Goal: Task Accomplishment & Management: Manage account settings

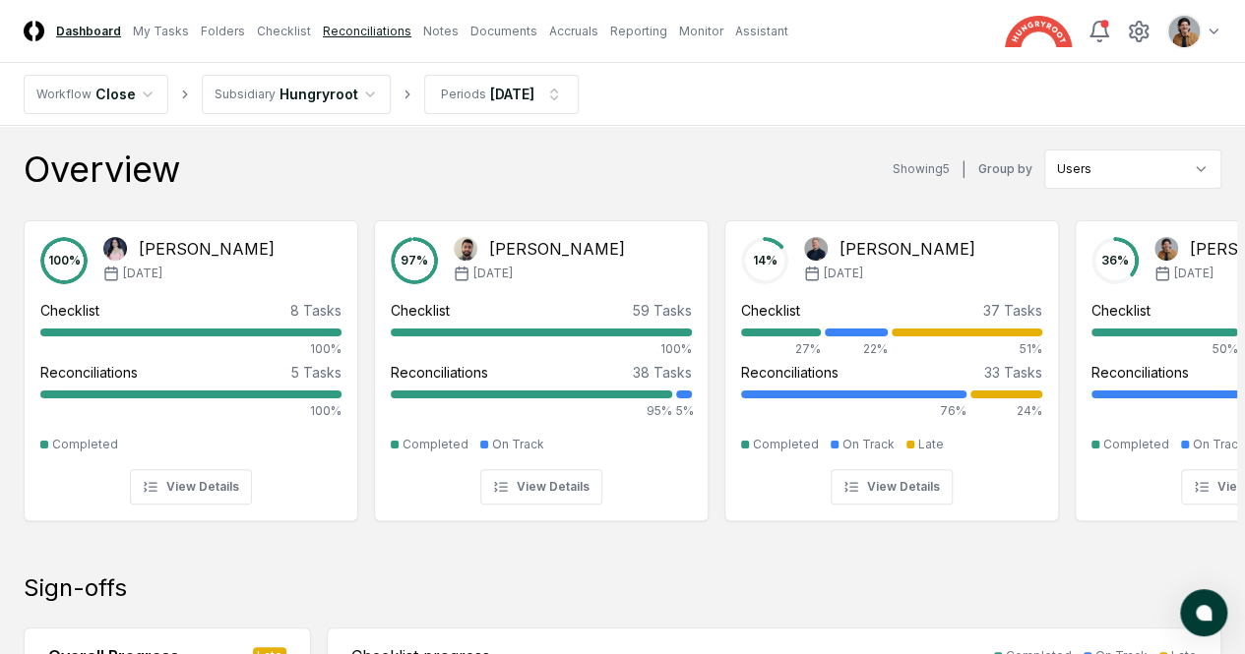
click at [388, 35] on link "Reconciliations" at bounding box center [367, 32] width 89 height 18
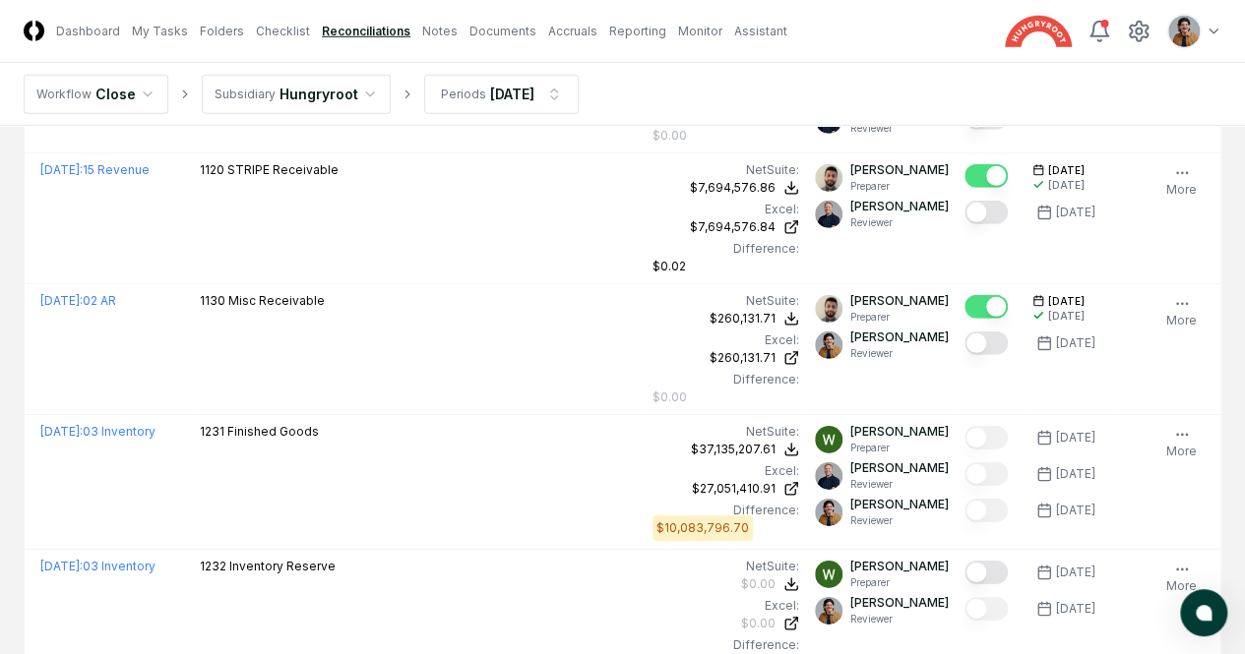
scroll to position [2857, 0]
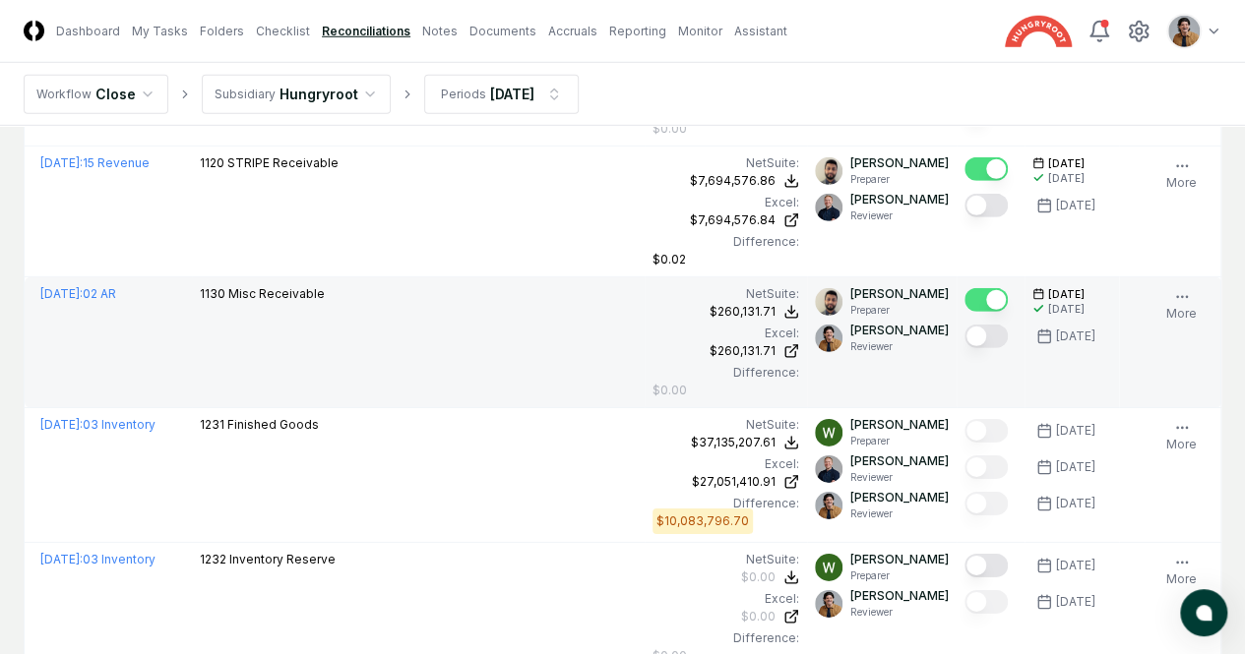
click at [964, 327] on button "Mark complete" at bounding box center [985, 337] width 43 height 24
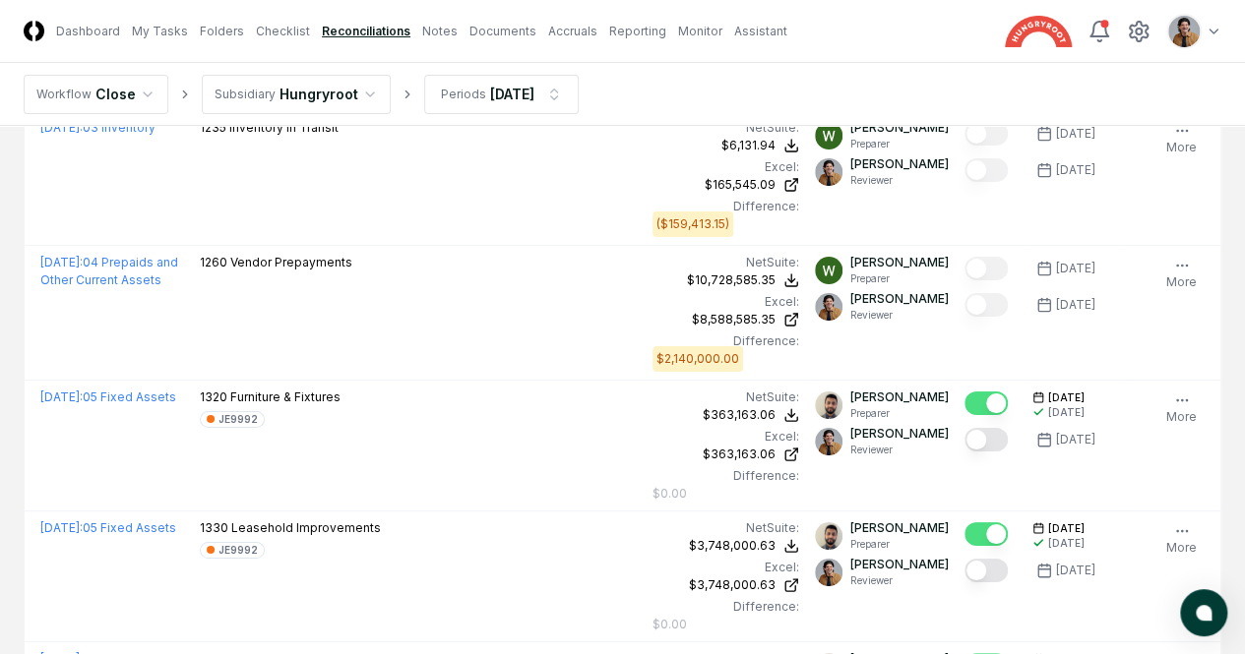
scroll to position [3568, 0]
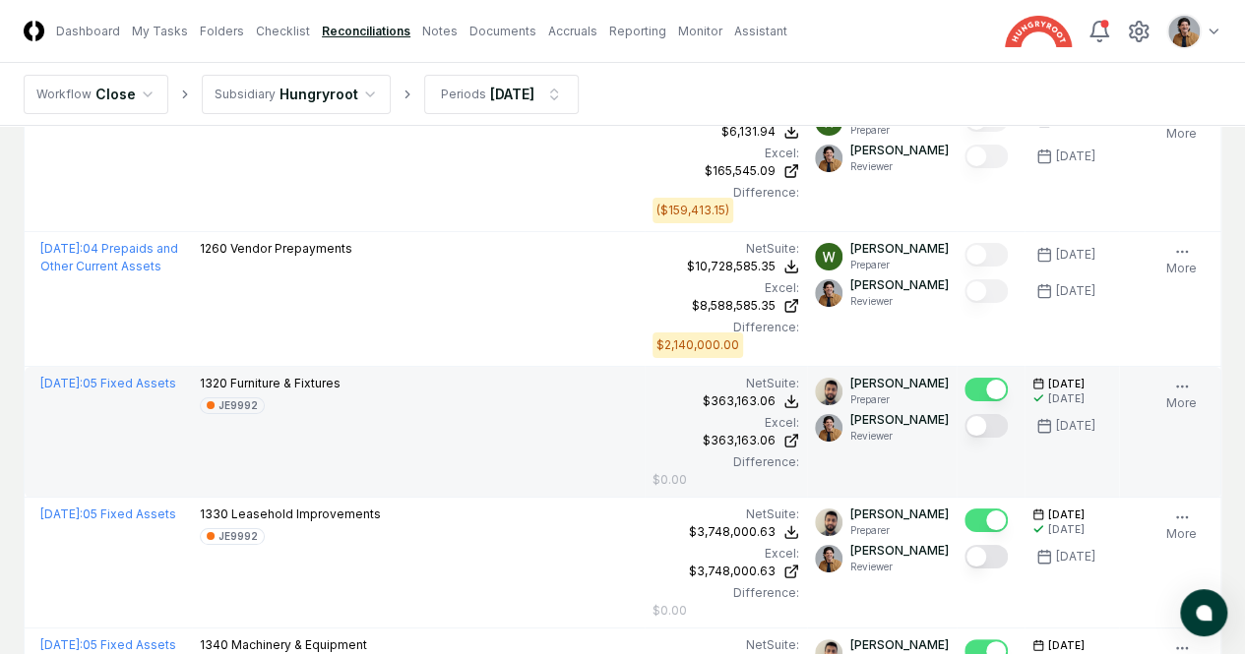
click at [964, 416] on button "Mark complete" at bounding box center [985, 426] width 43 height 24
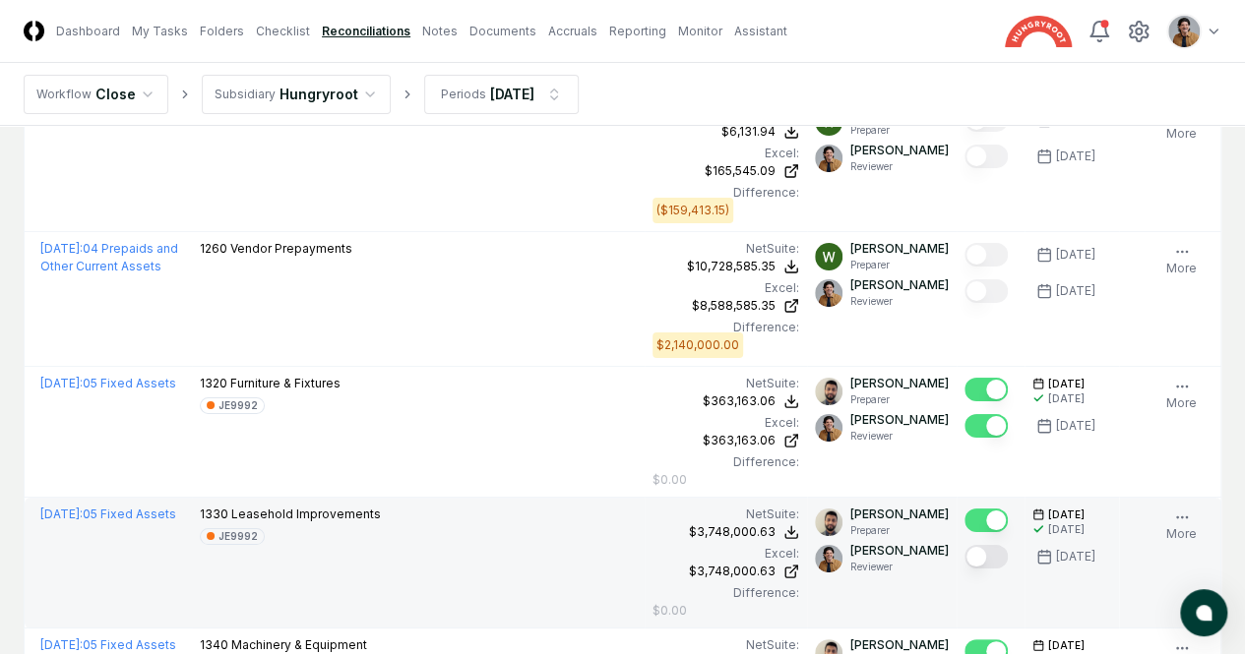
click at [964, 545] on button "Mark complete" at bounding box center [985, 557] width 43 height 24
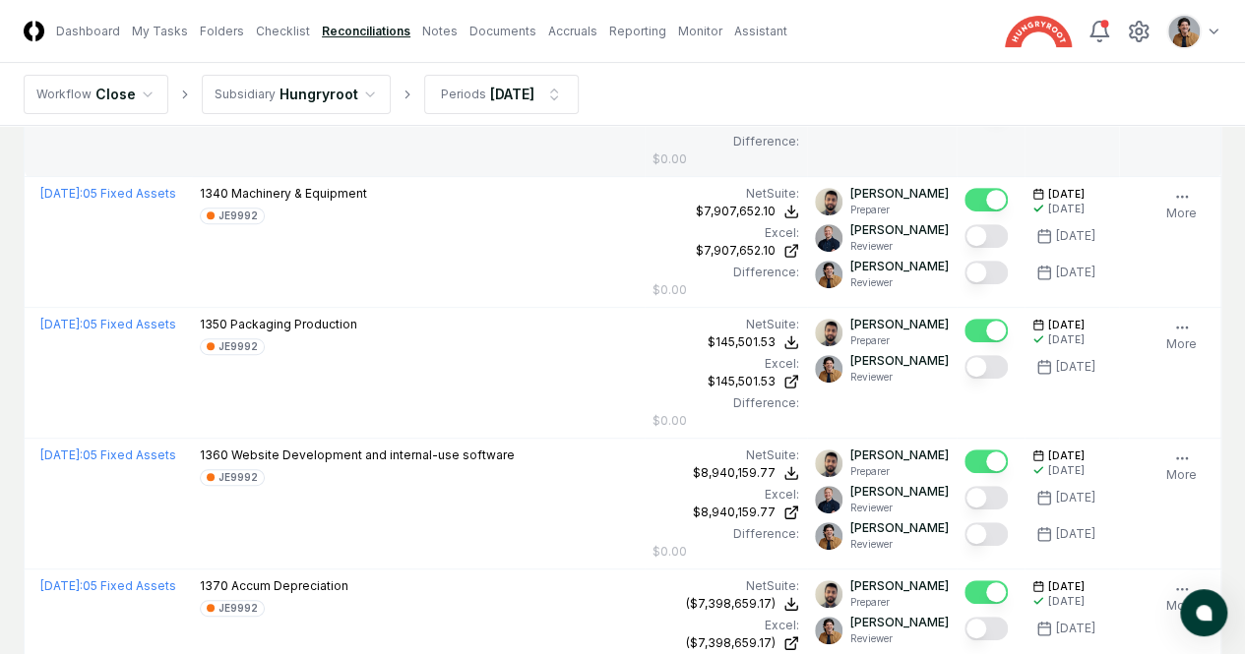
scroll to position [4035, 0]
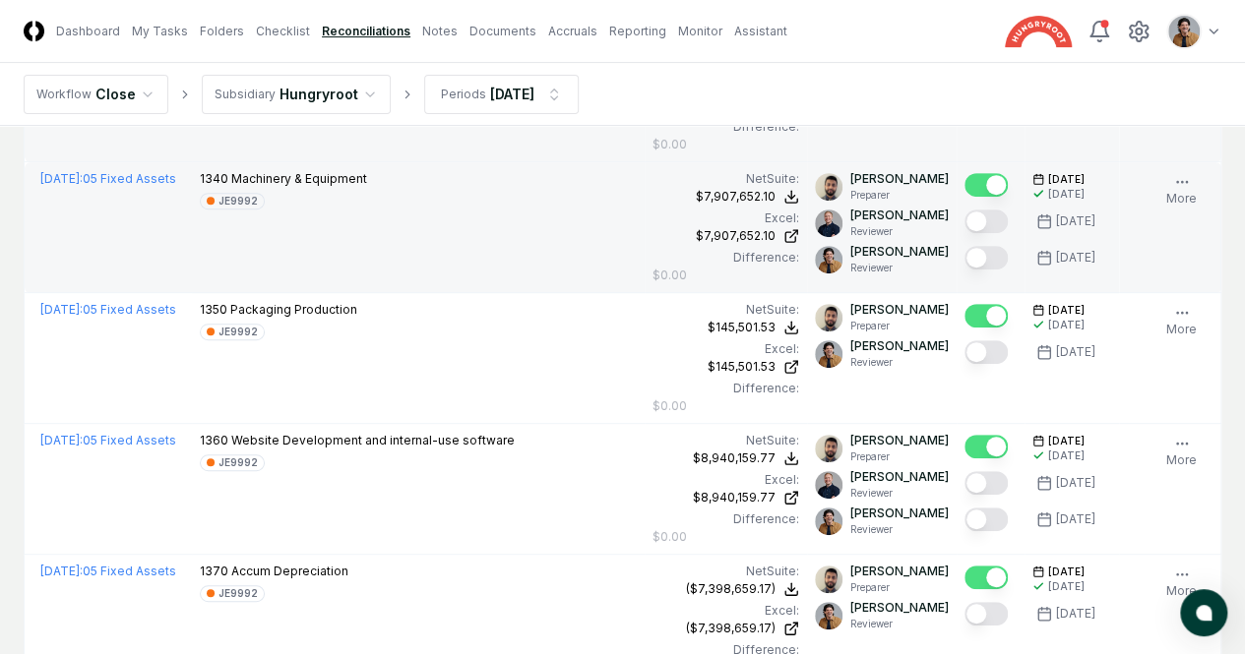
click at [964, 246] on button "Mark complete" at bounding box center [985, 258] width 43 height 24
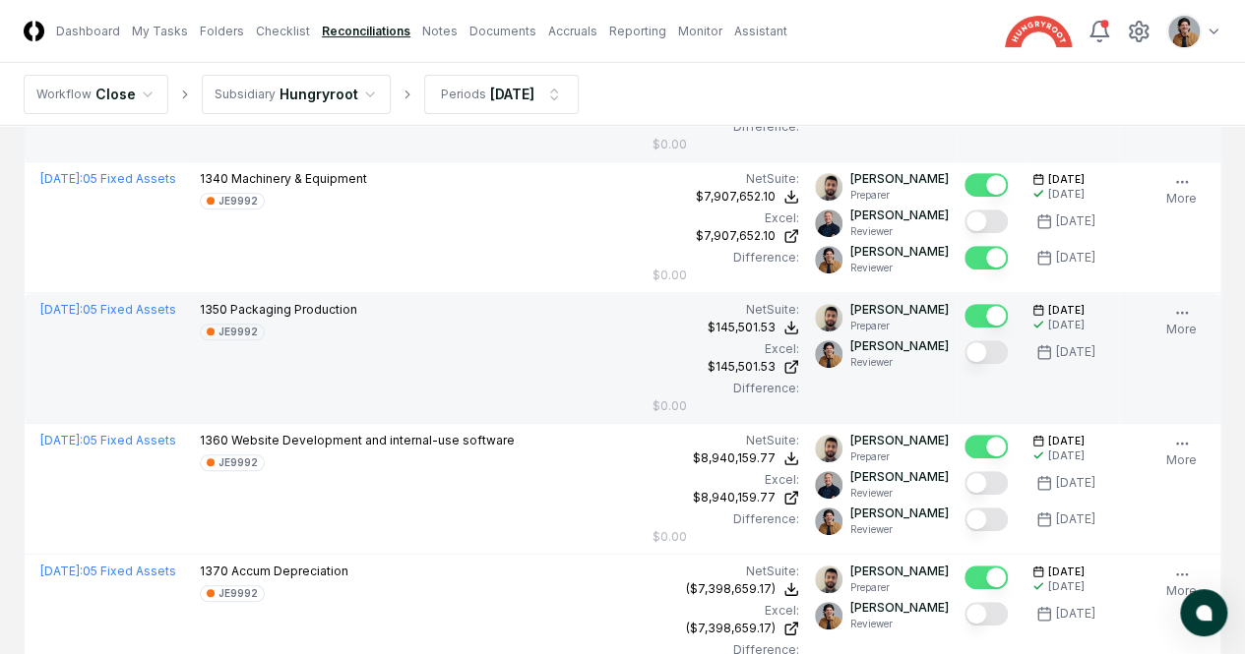
click at [964, 341] on button "Mark complete" at bounding box center [985, 352] width 43 height 24
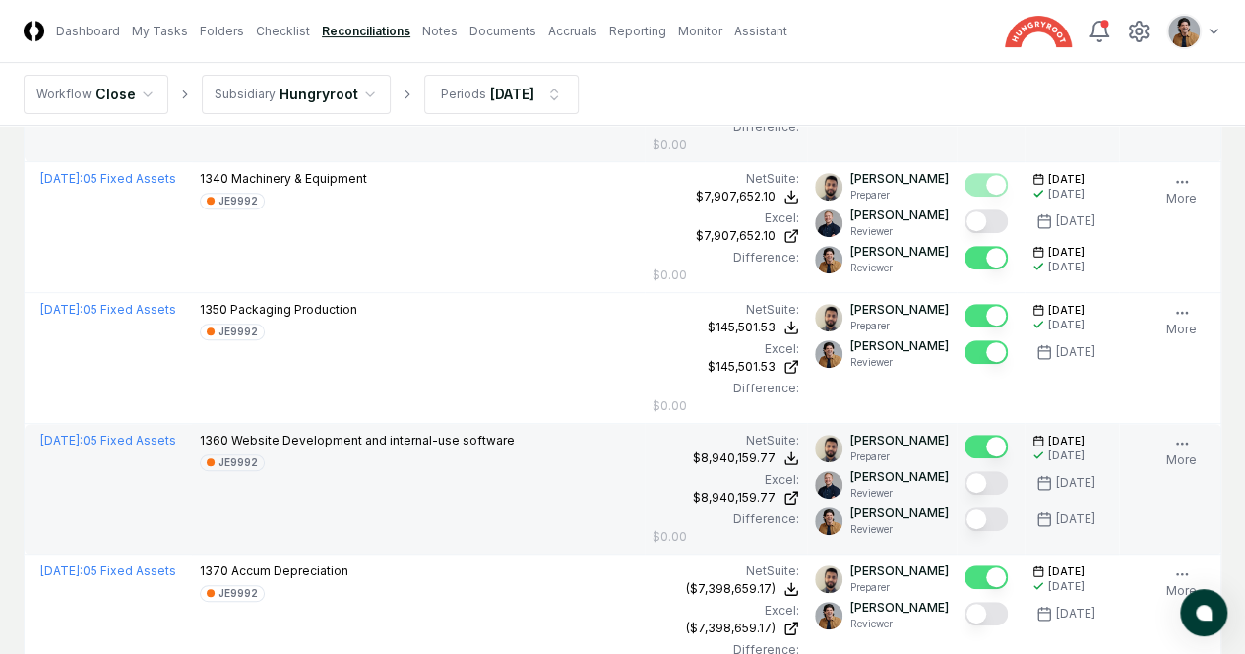
click at [964, 511] on button "Mark complete" at bounding box center [985, 520] width 43 height 24
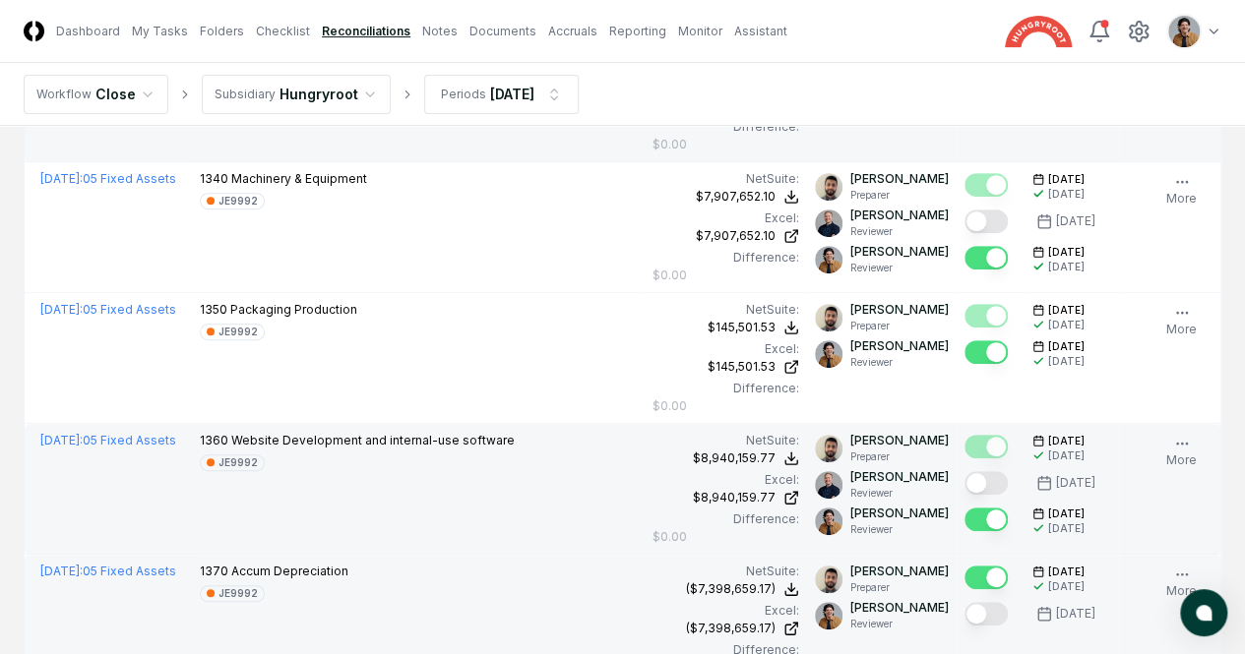
click at [964, 602] on button "Mark complete" at bounding box center [985, 614] width 43 height 24
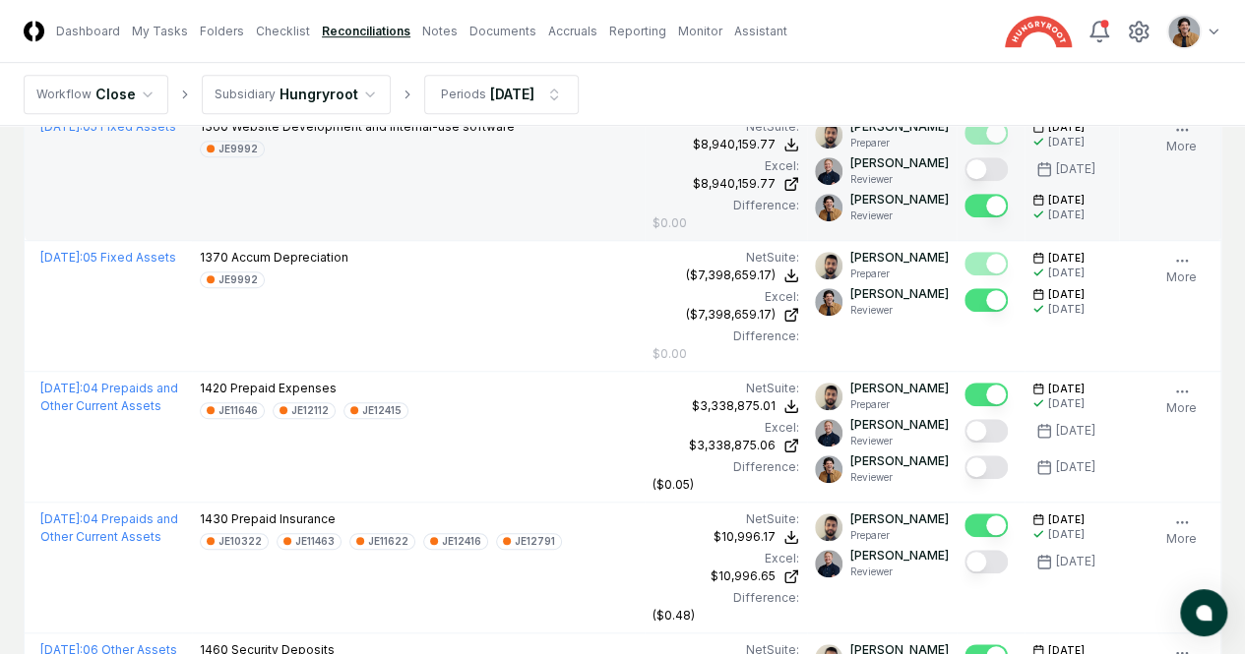
scroll to position [4399, 0]
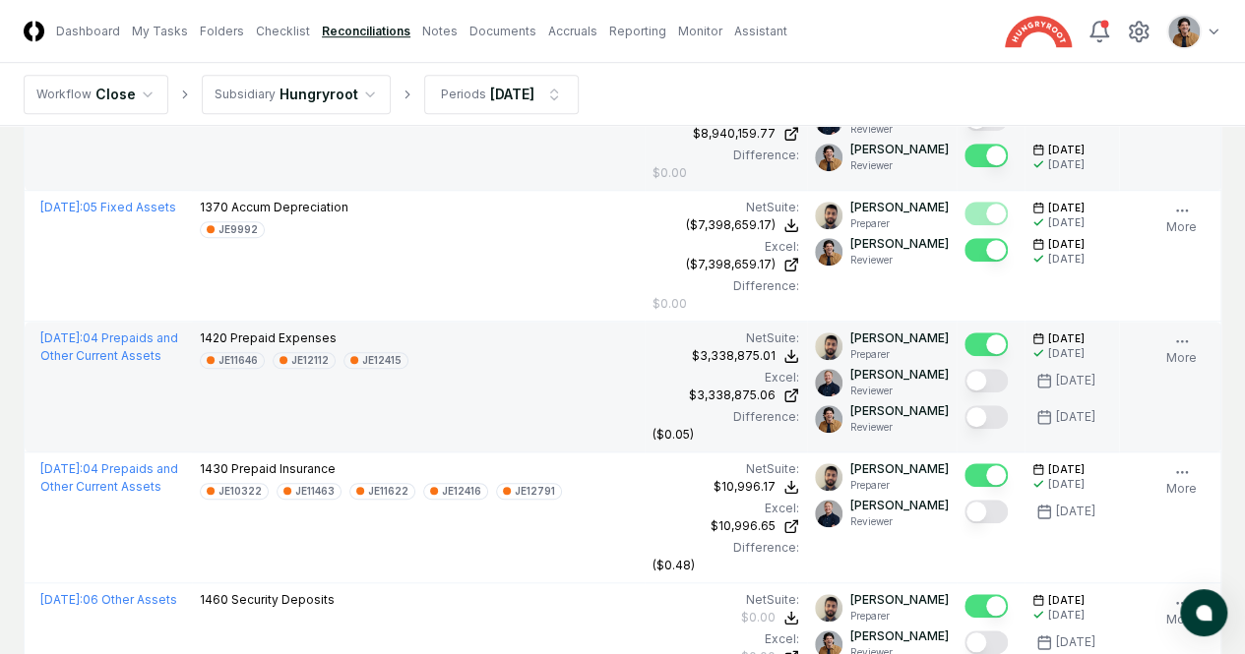
click at [964, 405] on button "Mark complete" at bounding box center [985, 417] width 43 height 24
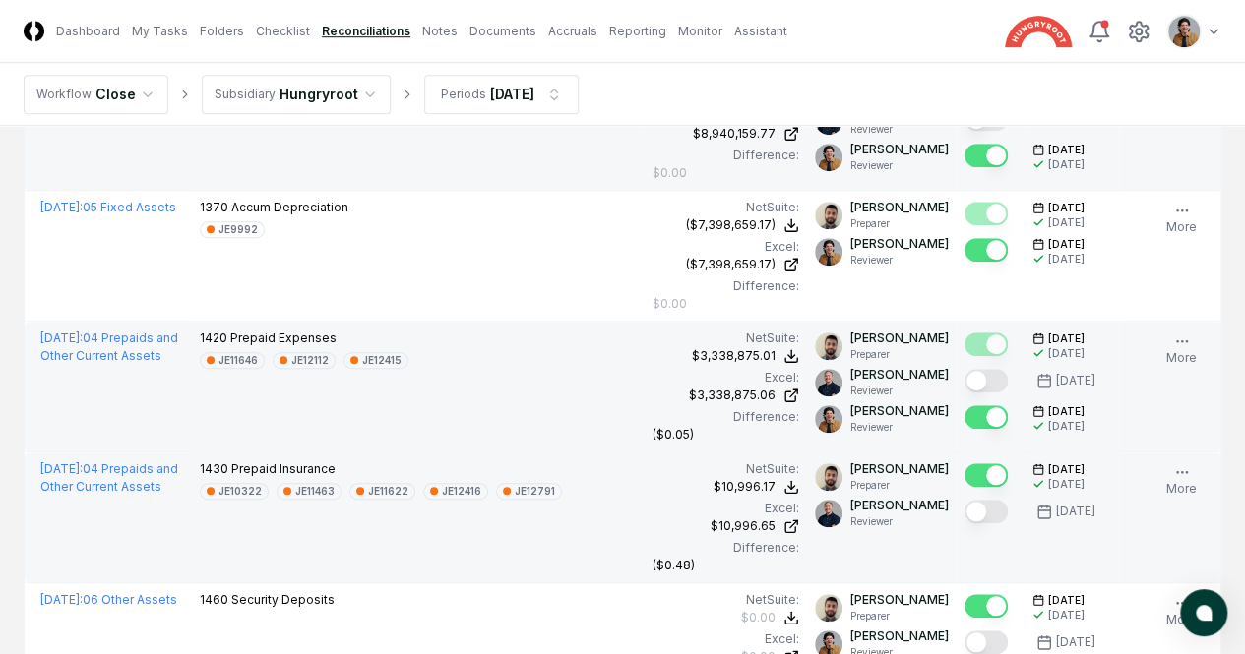
click at [964, 504] on button "Mark complete" at bounding box center [985, 512] width 43 height 24
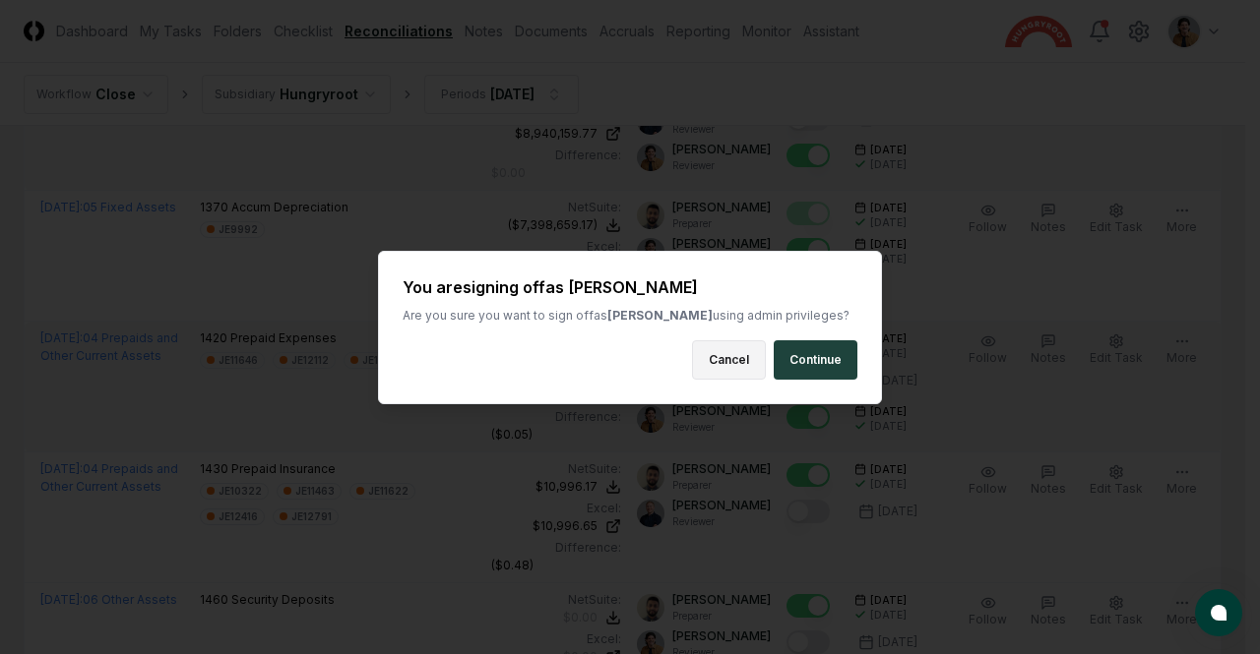
click at [720, 353] on button "Cancel" at bounding box center [729, 359] width 74 height 39
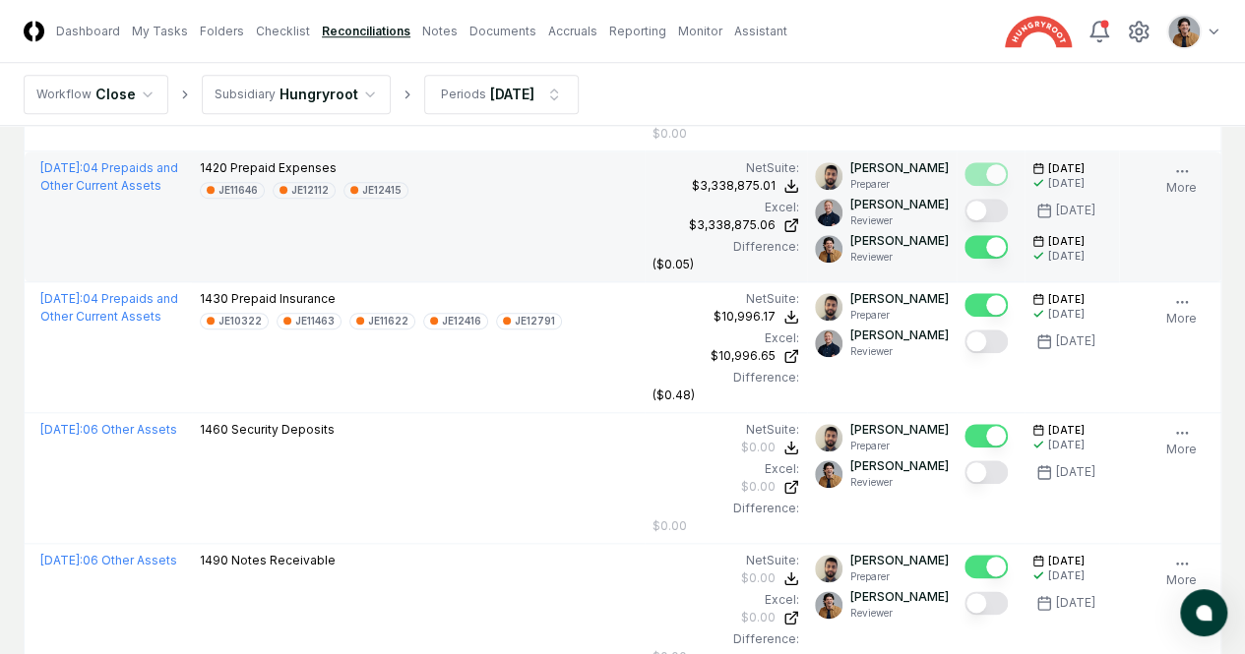
scroll to position [4606, 0]
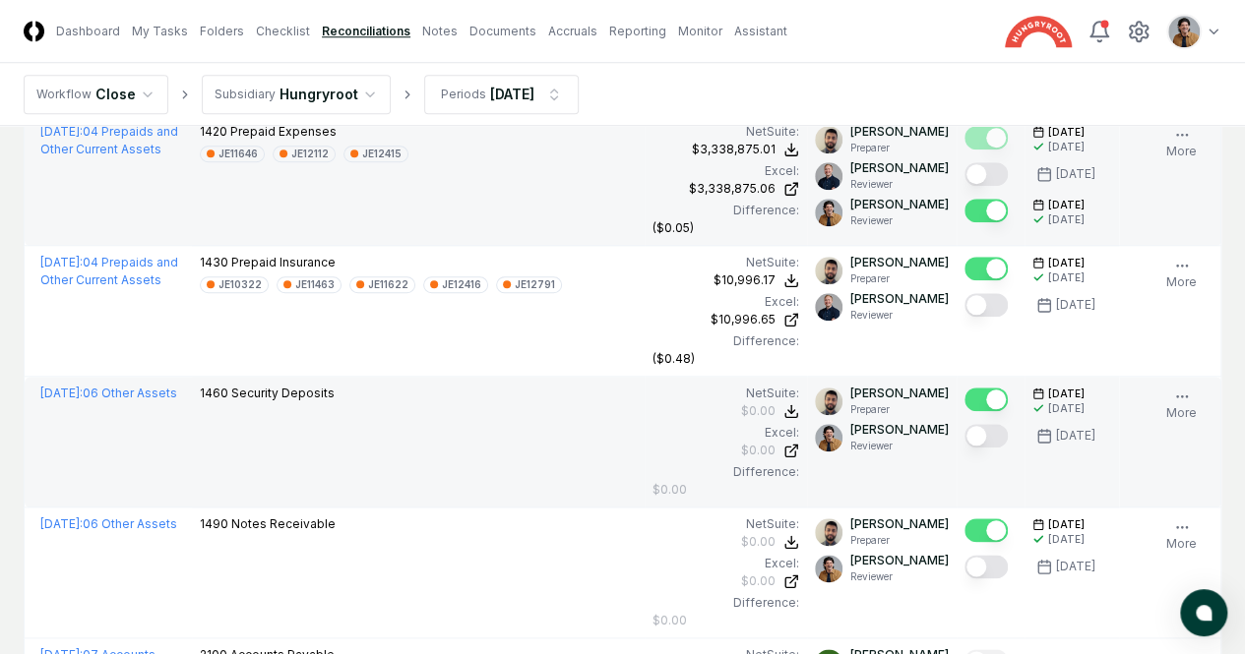
click at [964, 424] on button "Mark complete" at bounding box center [985, 436] width 43 height 24
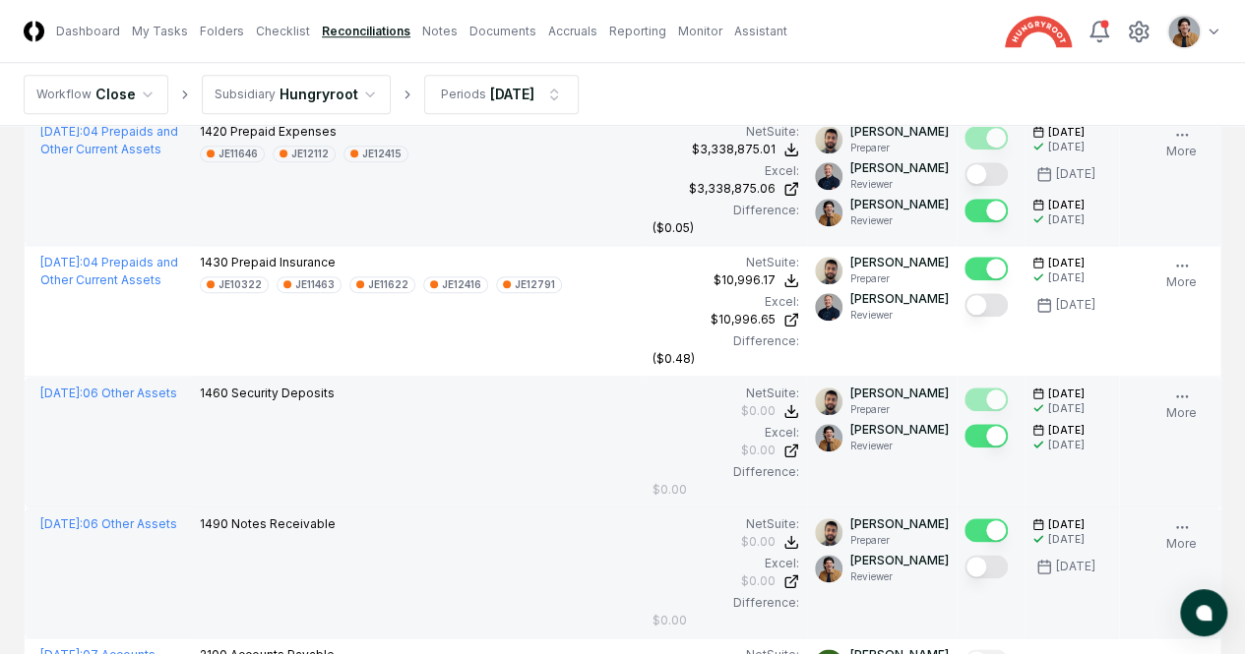
click at [964, 555] on button "Mark complete" at bounding box center [985, 567] width 43 height 24
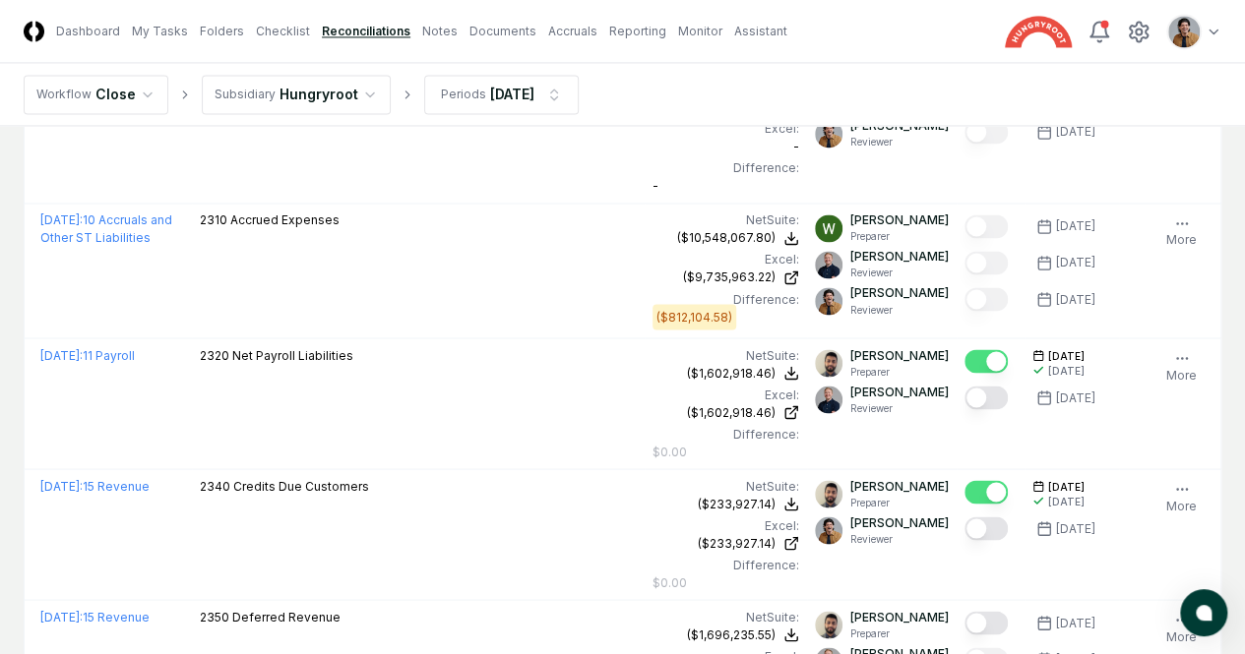
scroll to position [5411, 0]
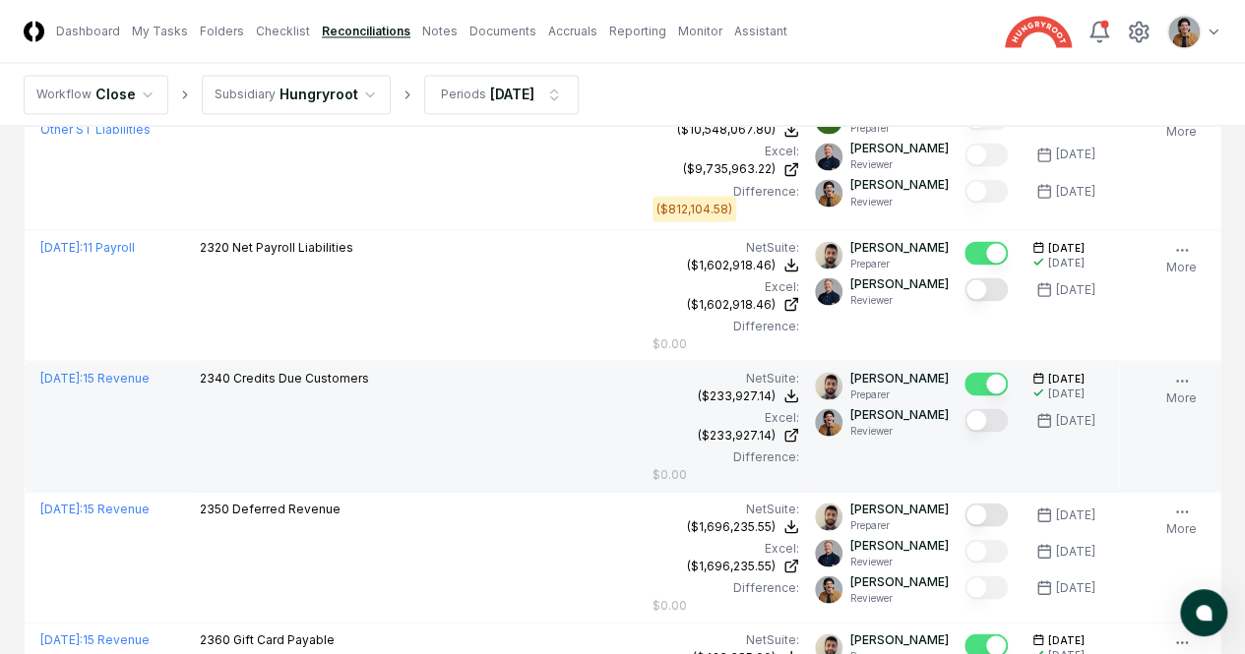
click at [964, 412] on button "Mark complete" at bounding box center [985, 420] width 43 height 24
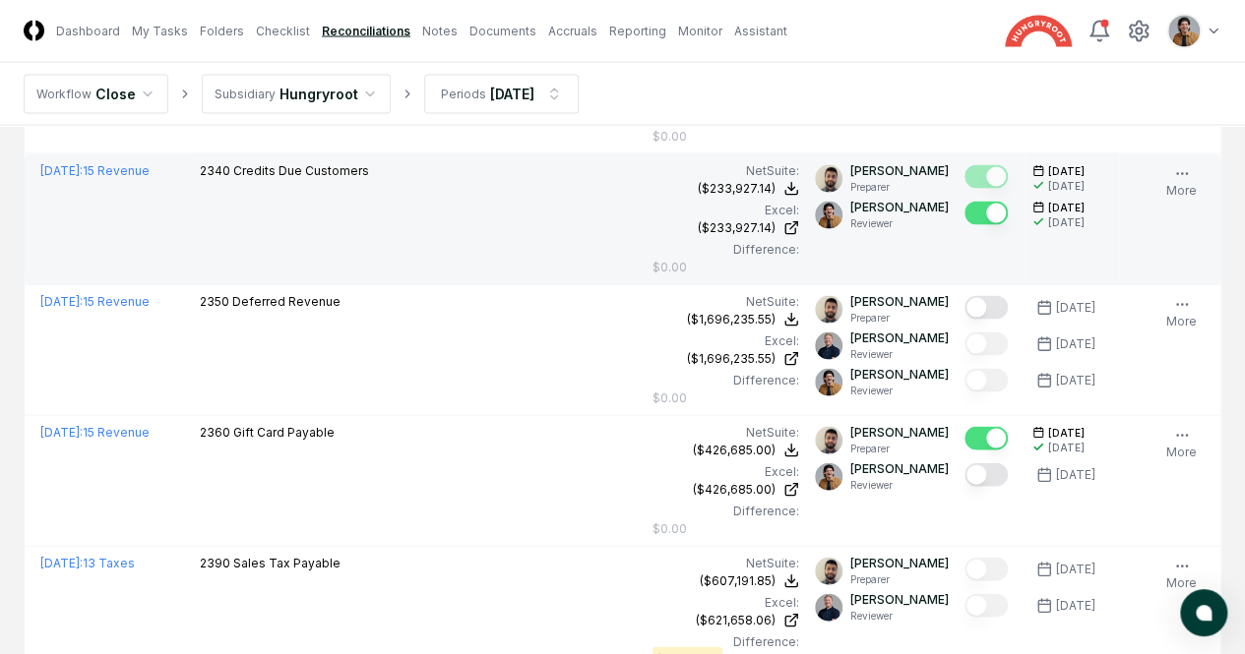
scroll to position [5653, 0]
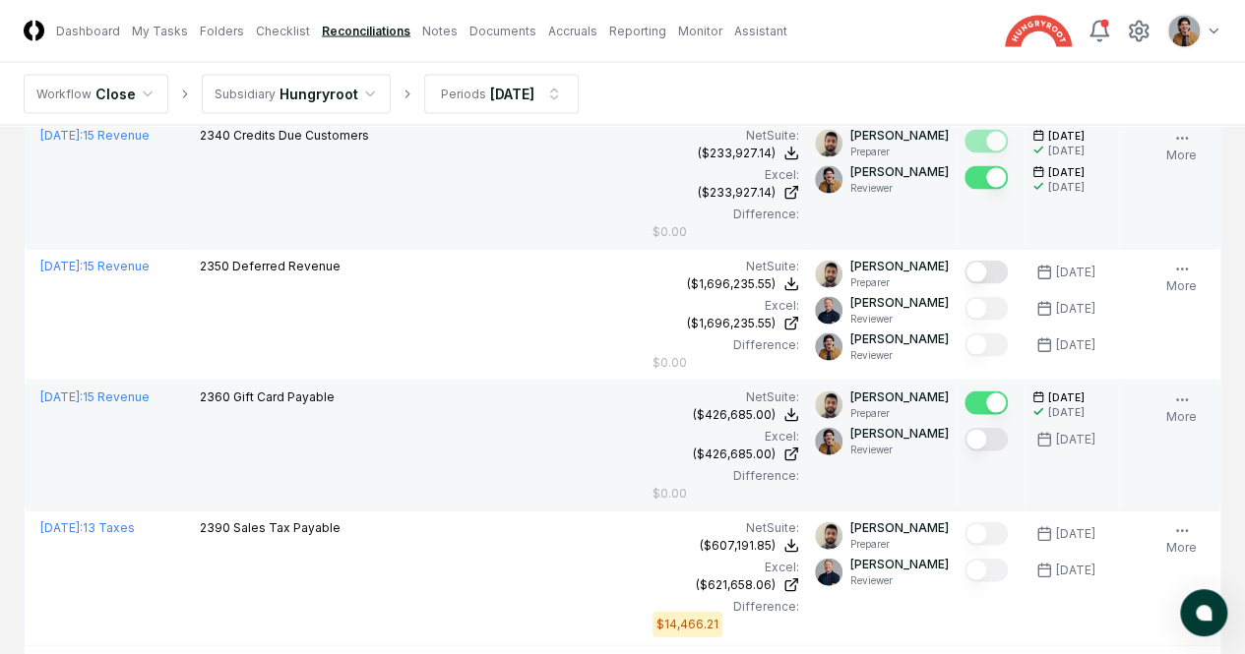
click at [964, 428] on button "Mark complete" at bounding box center [985, 440] width 43 height 24
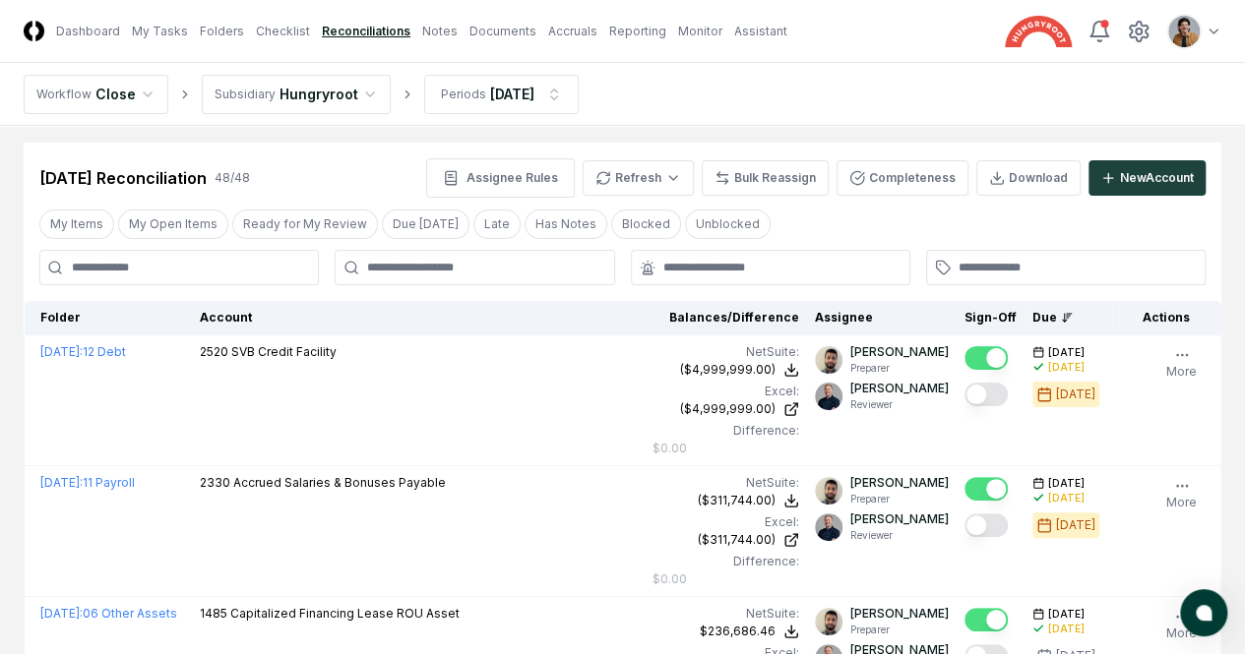
scroll to position [0, 0]
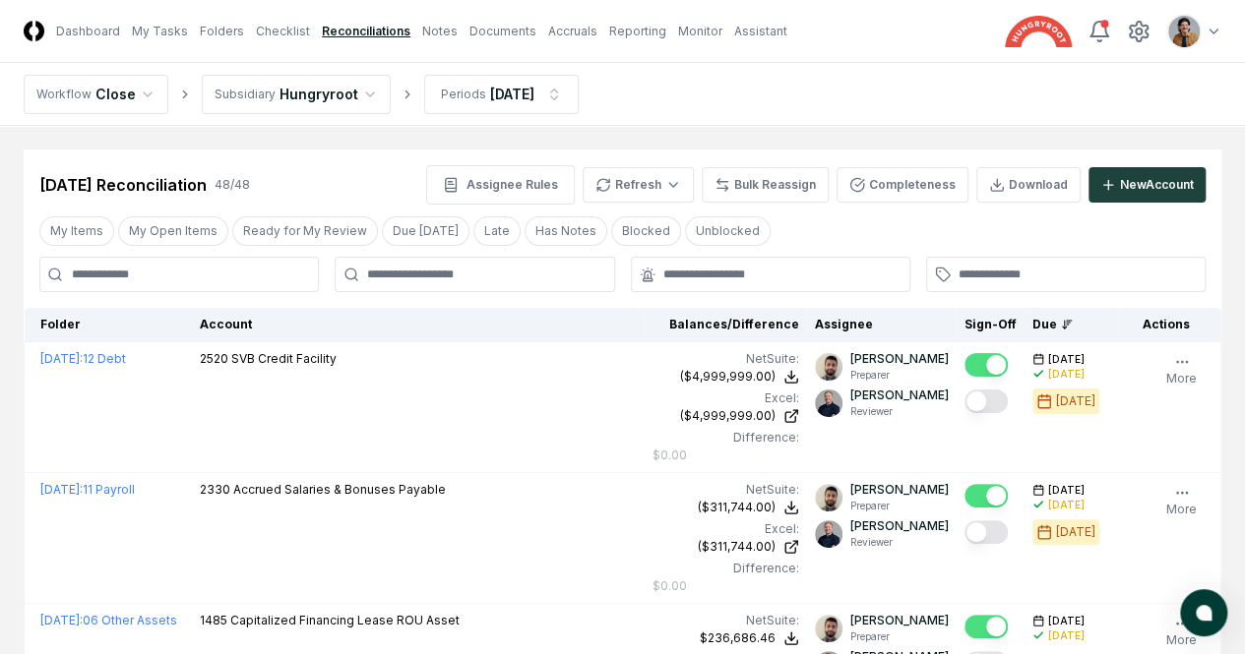
click at [265, 31] on nav "CloseCore Dashboard My Tasks Folders Checklist Reconciliations Notes Documents …" at bounding box center [406, 31] width 764 height 21
click at [289, 31] on link "Checklist" at bounding box center [283, 32] width 54 height 18
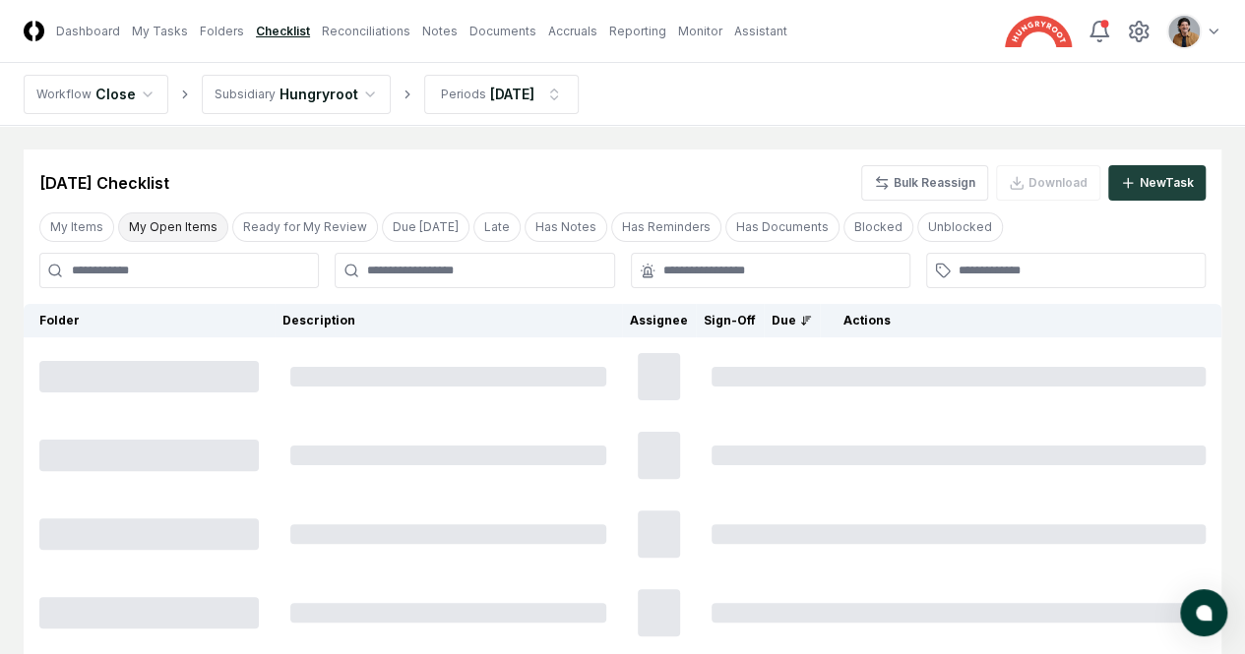
click at [185, 233] on button "My Open Items" at bounding box center [173, 228] width 110 height 30
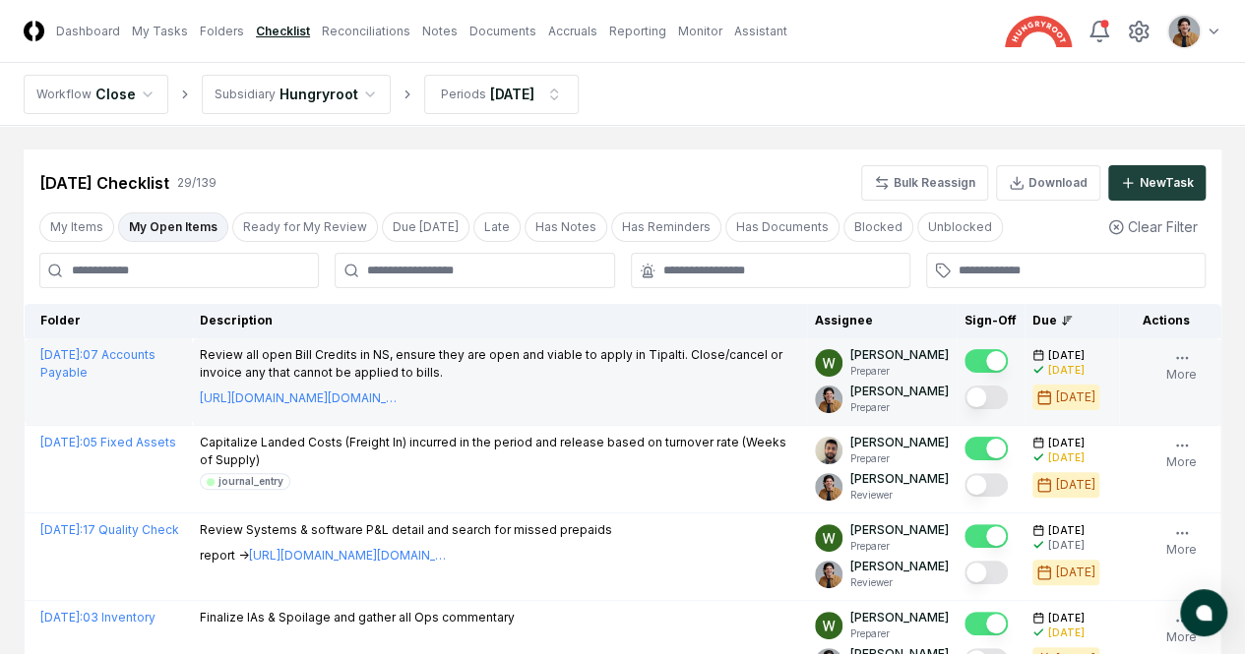
click at [964, 399] on button "Mark complete" at bounding box center [985, 398] width 43 height 24
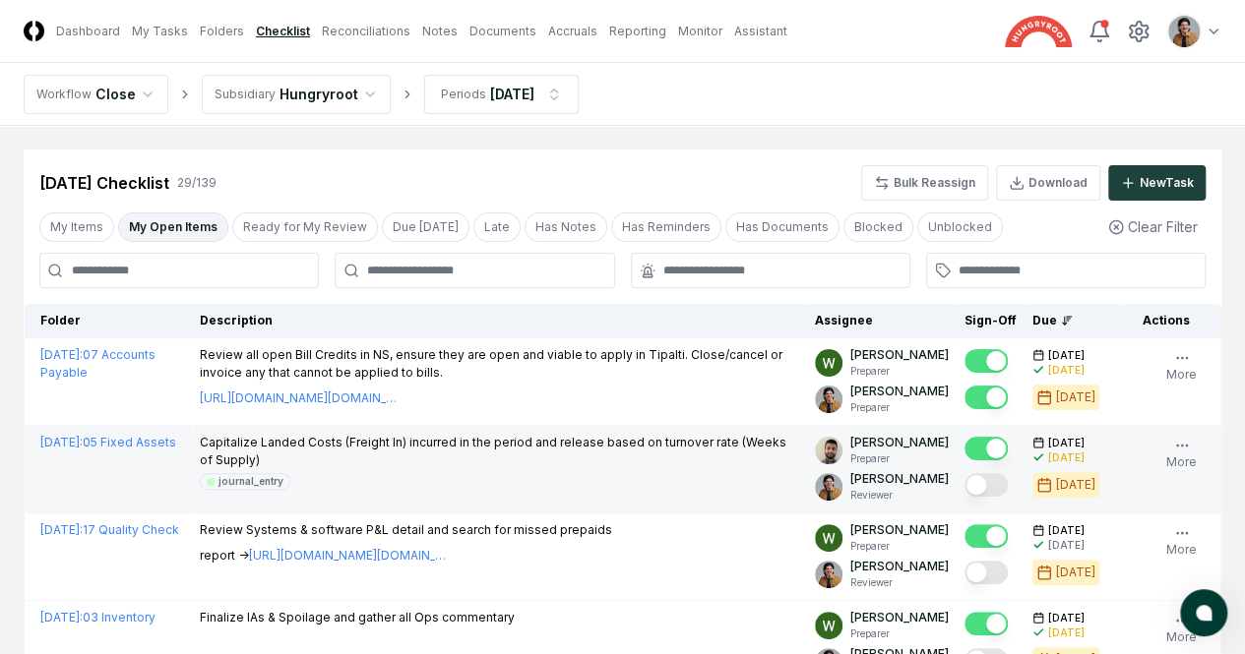
click at [964, 497] on button "Mark complete" at bounding box center [985, 485] width 43 height 24
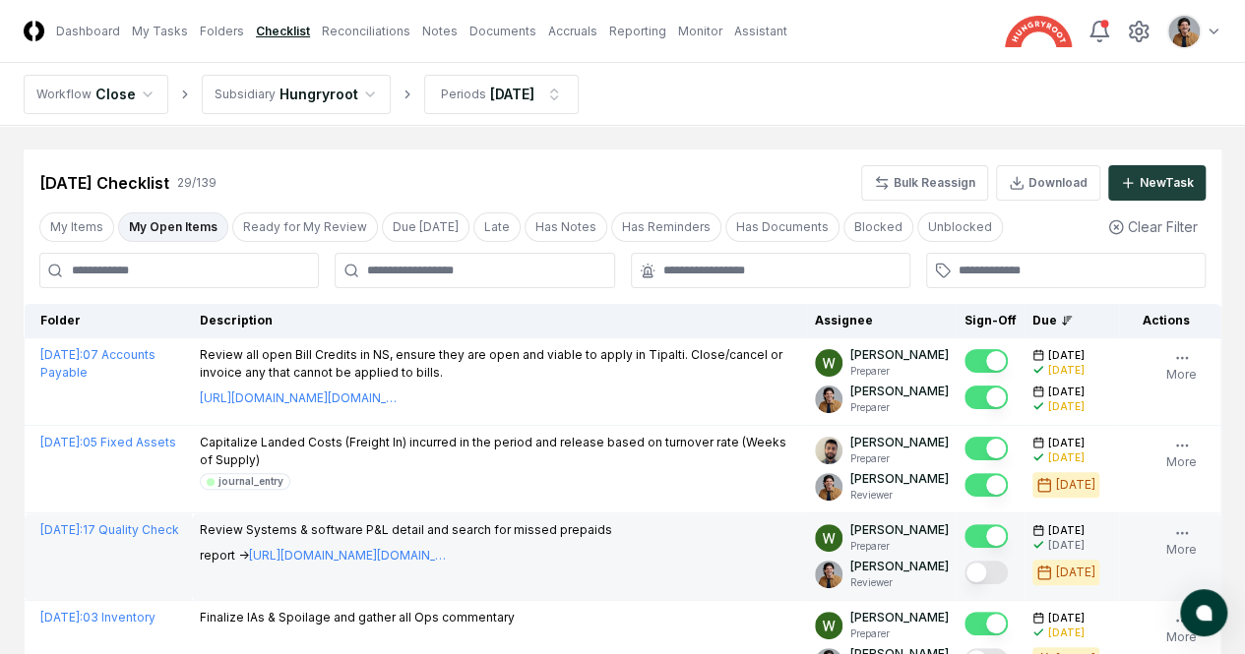
click at [964, 585] on button "Mark complete" at bounding box center [985, 573] width 43 height 24
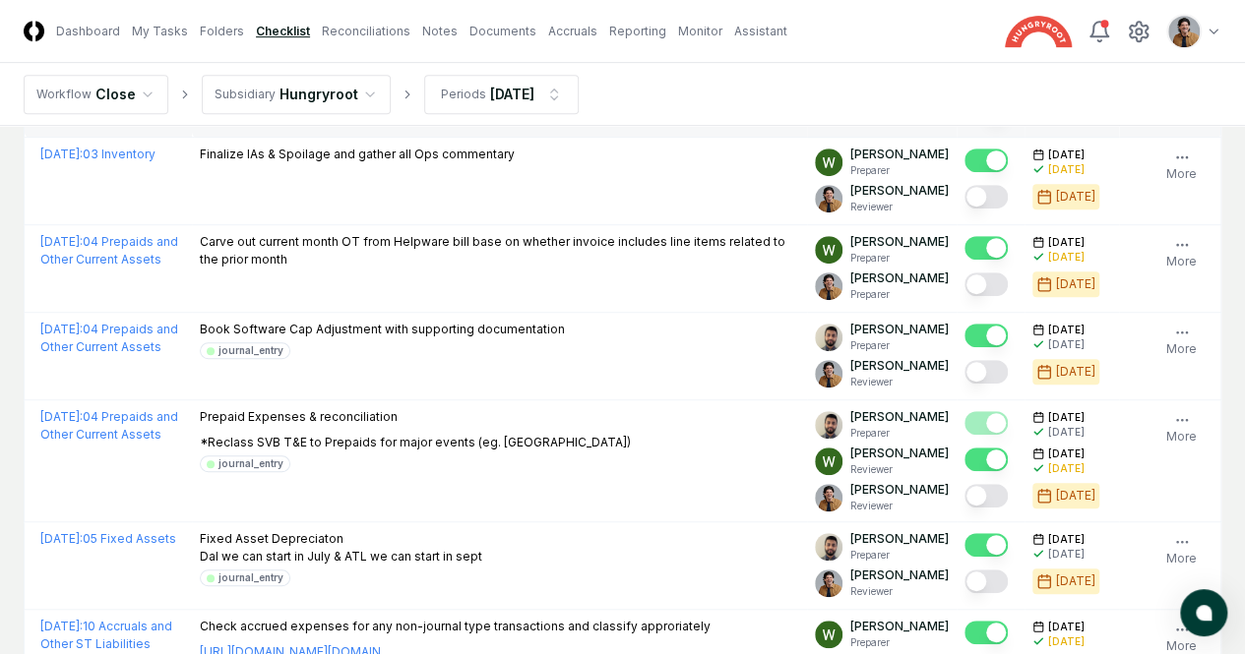
scroll to position [516, 0]
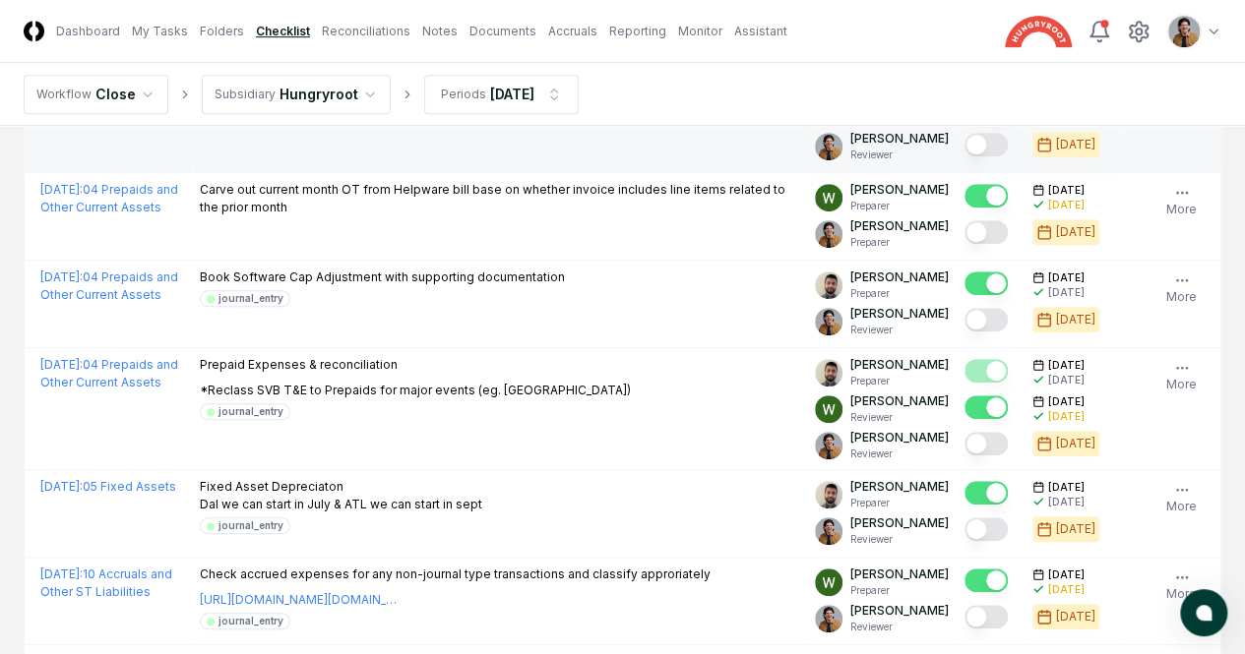
click at [964, 156] on button "Mark complete" at bounding box center [985, 145] width 43 height 24
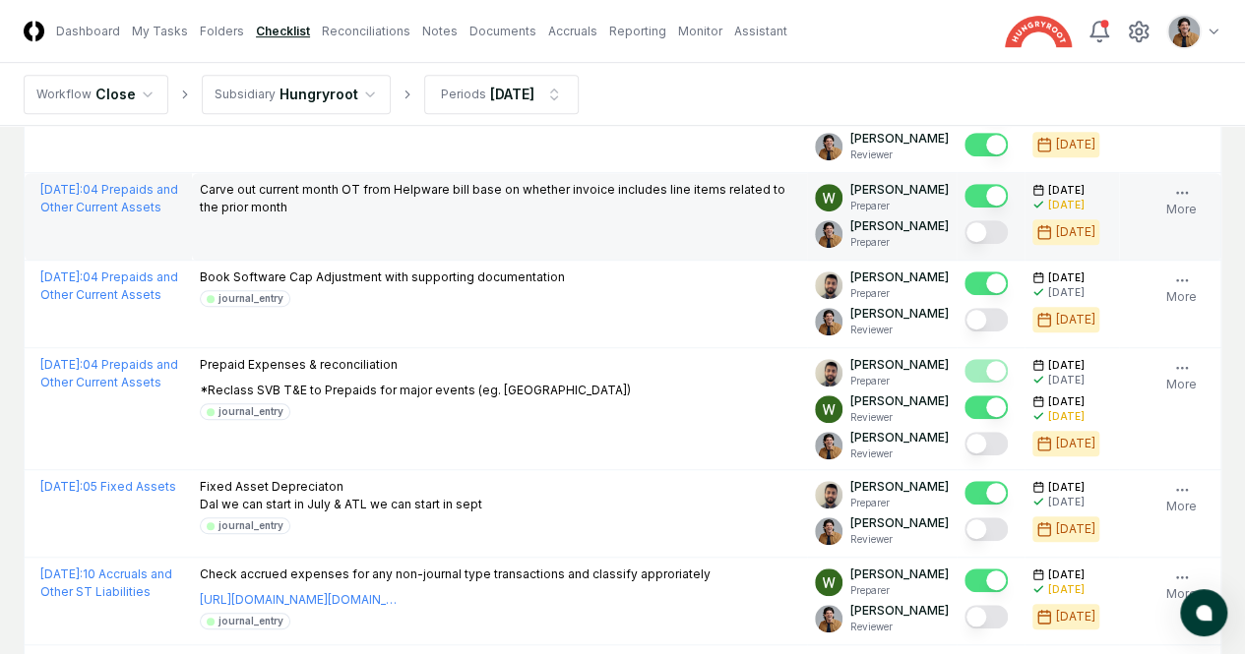
click at [964, 244] on button "Mark complete" at bounding box center [985, 232] width 43 height 24
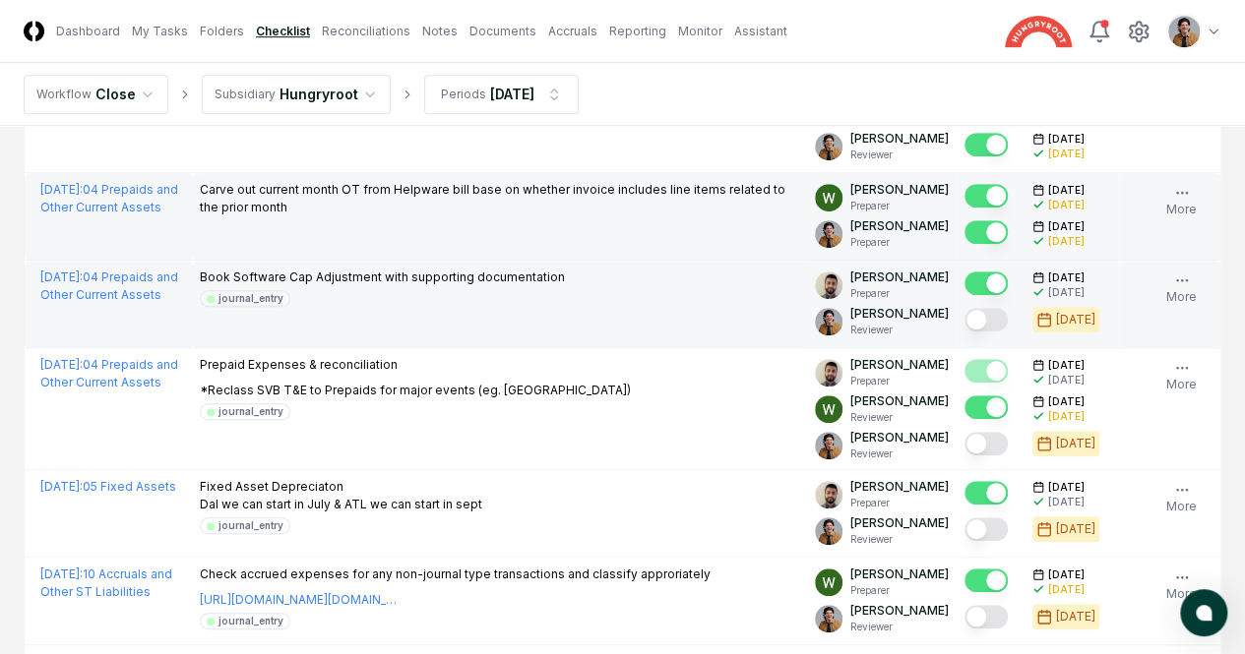
click at [964, 332] on button "Mark complete" at bounding box center [985, 320] width 43 height 24
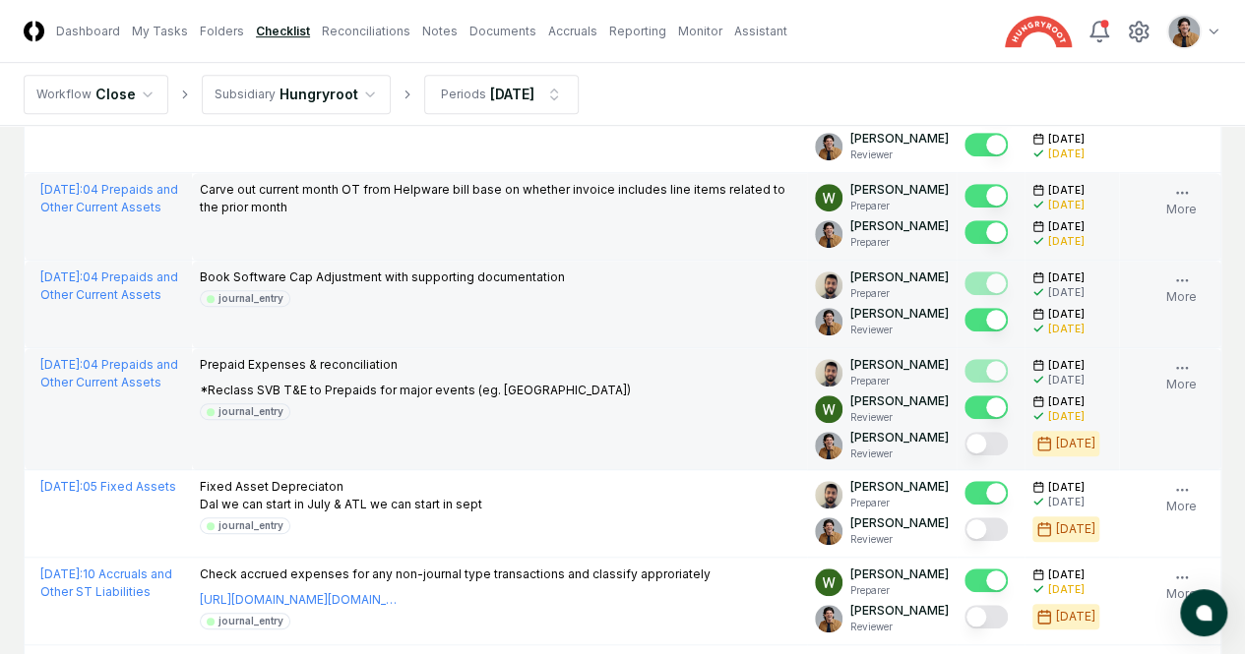
click at [964, 456] on button "Mark complete" at bounding box center [985, 444] width 43 height 24
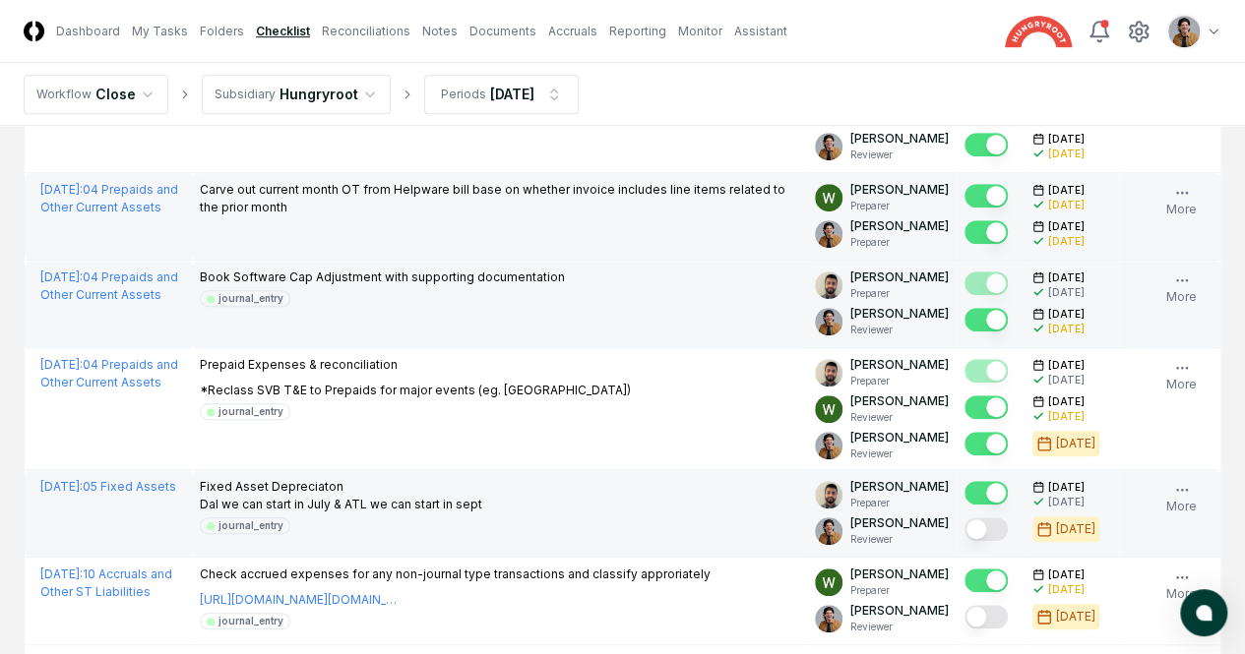
click at [964, 541] on button "Mark complete" at bounding box center [985, 530] width 43 height 24
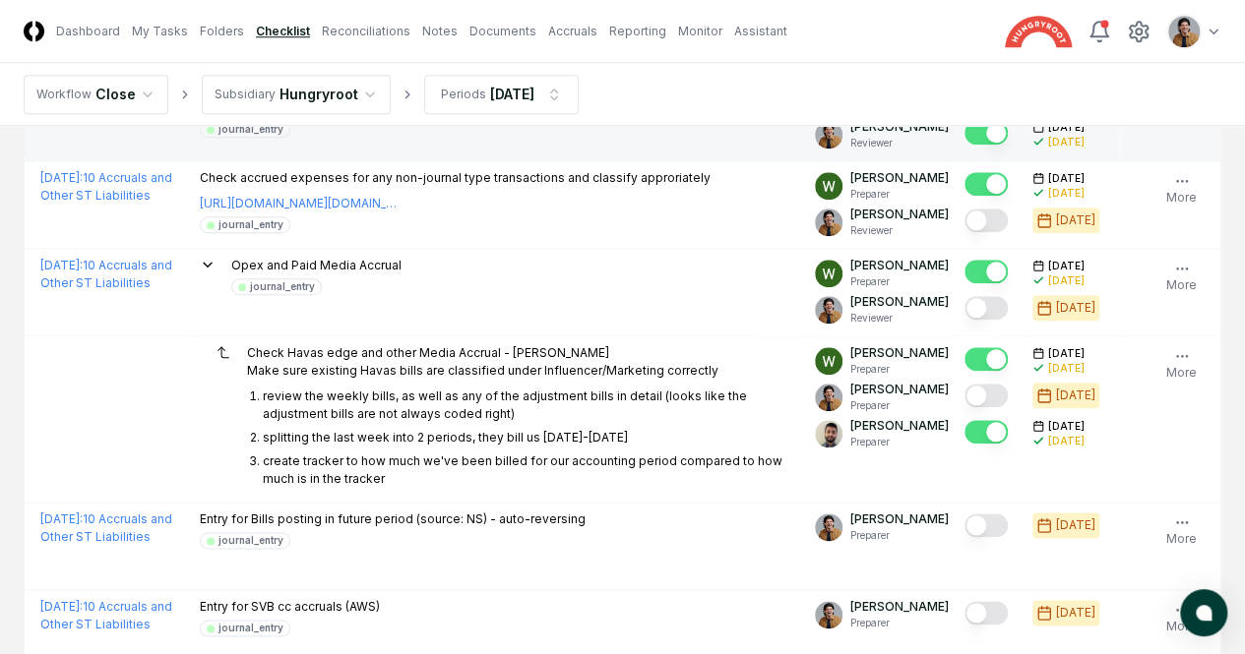
scroll to position [881, 0]
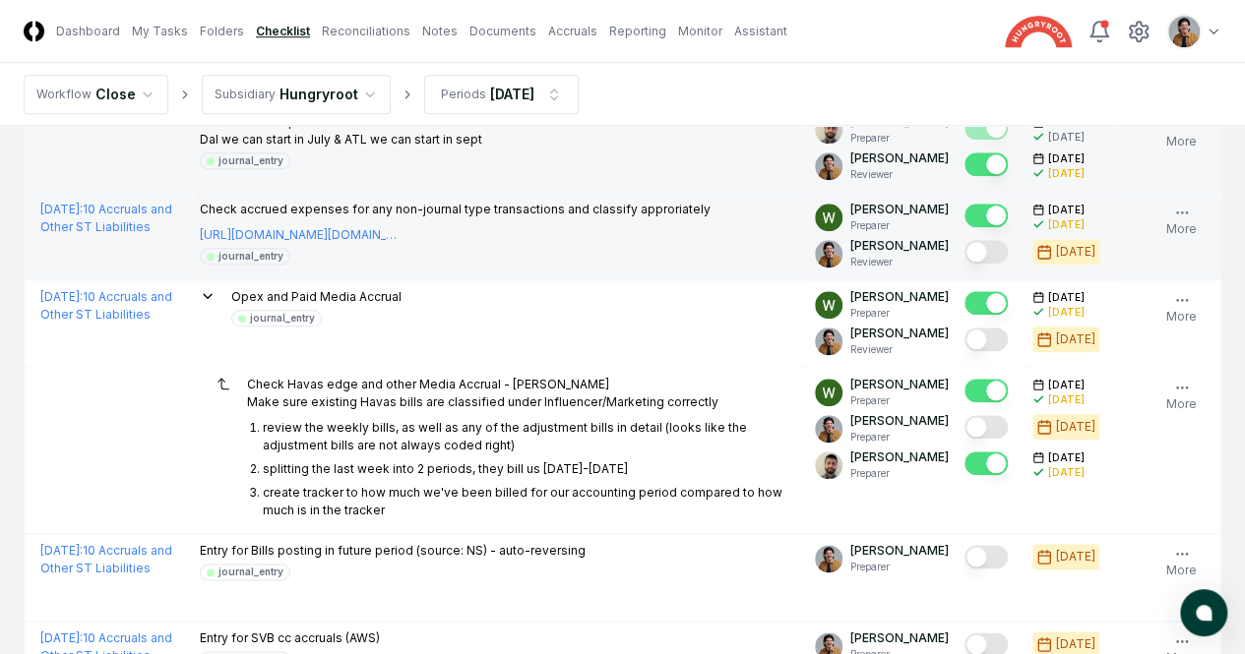
click at [964, 264] on button "Mark complete" at bounding box center [985, 252] width 43 height 24
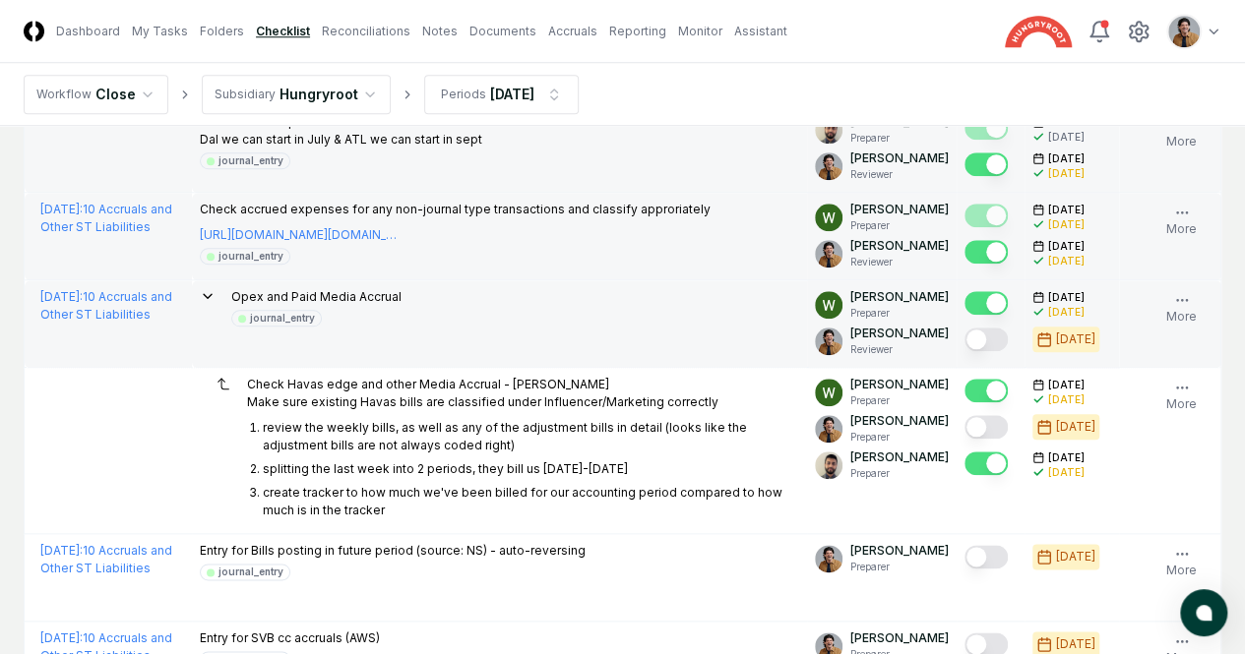
click at [964, 351] on button "Mark complete" at bounding box center [985, 340] width 43 height 24
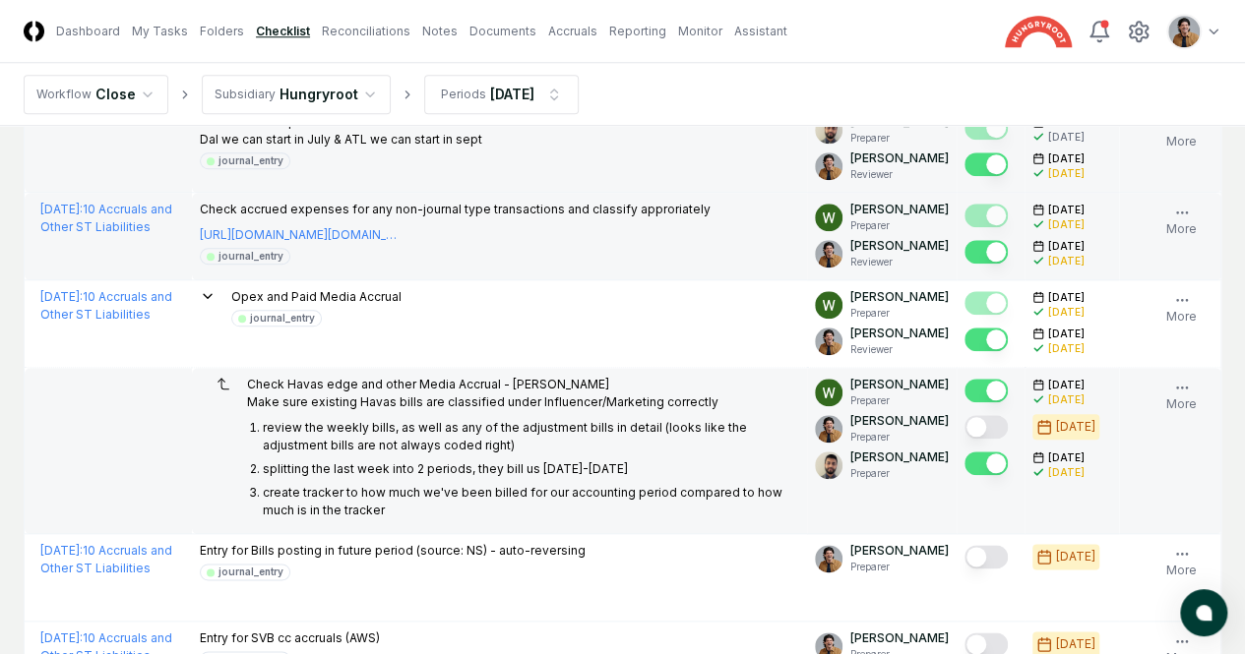
click at [964, 439] on button "Mark complete" at bounding box center [985, 427] width 43 height 24
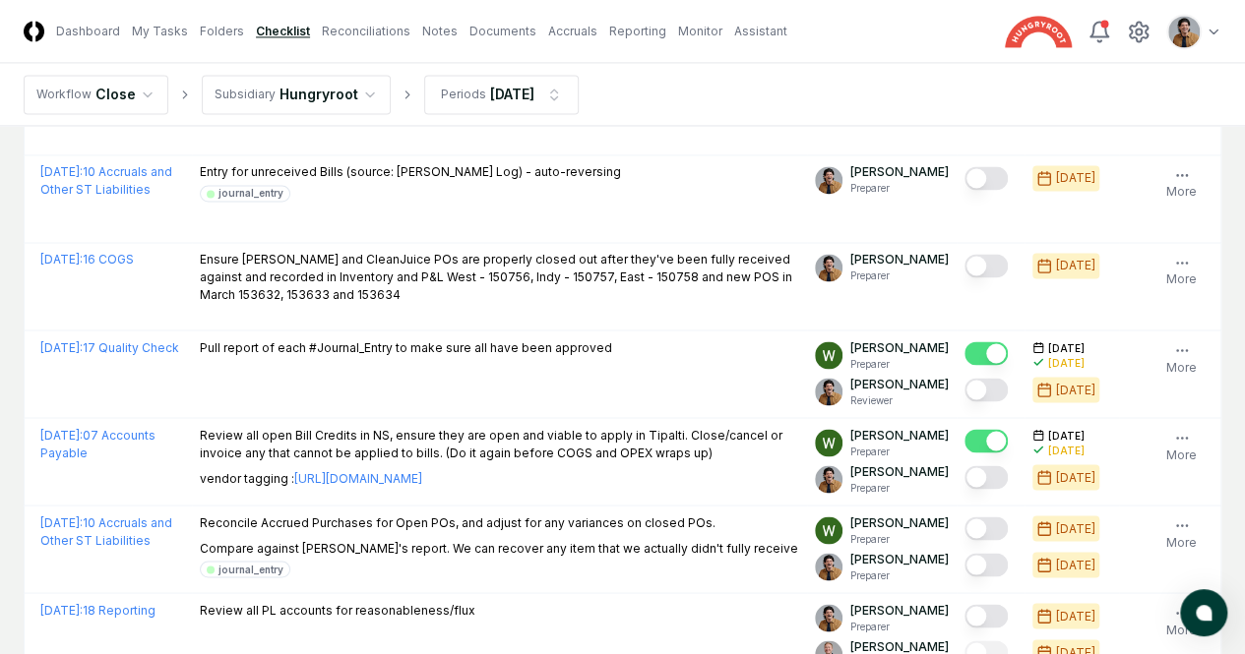
scroll to position [1562, 0]
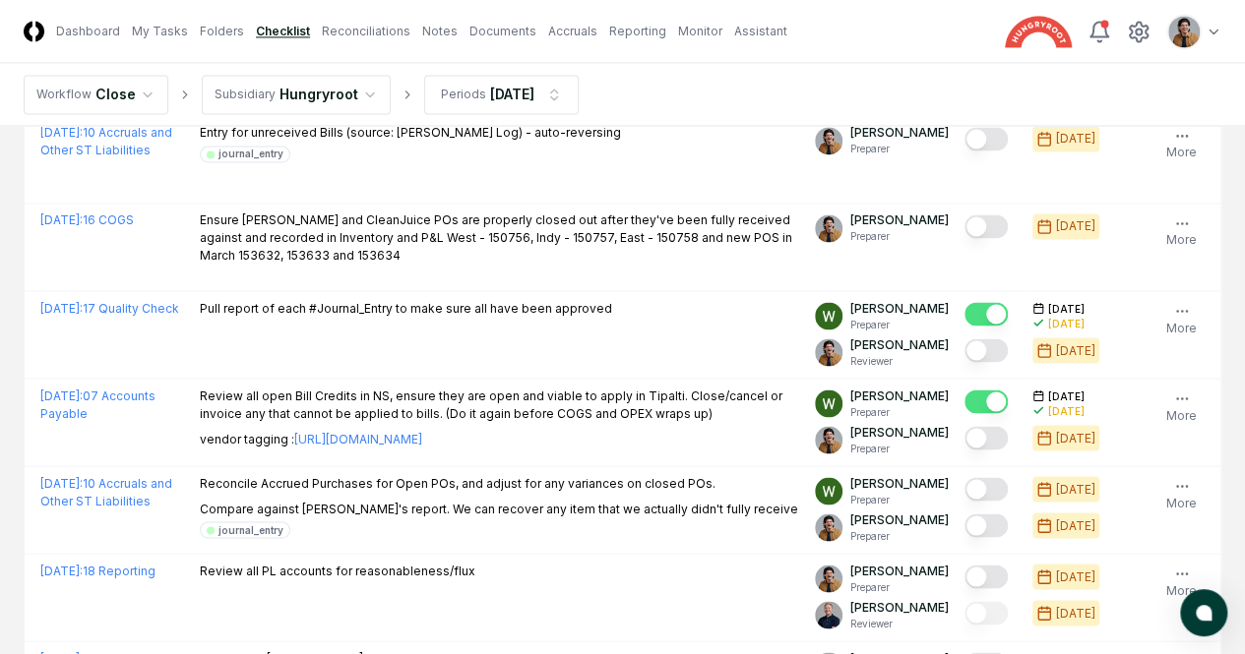
click at [964, 63] on button "Mark complete" at bounding box center [985, 51] width 43 height 24
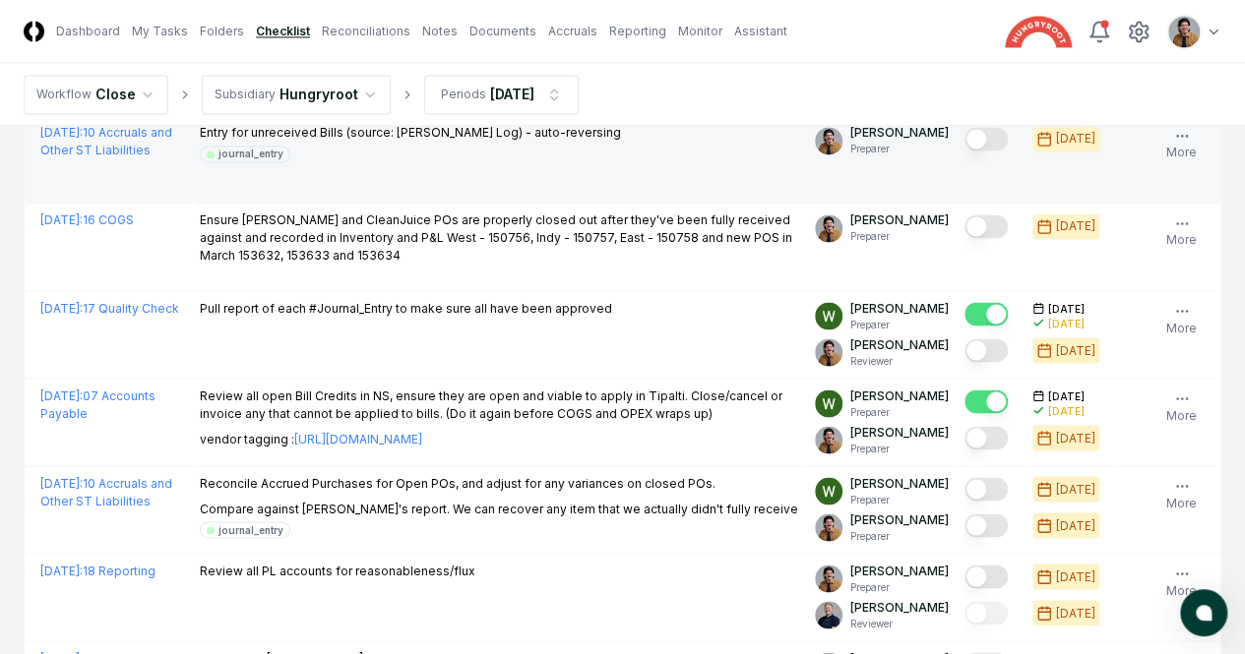
click at [964, 151] on button "Mark complete" at bounding box center [985, 139] width 43 height 24
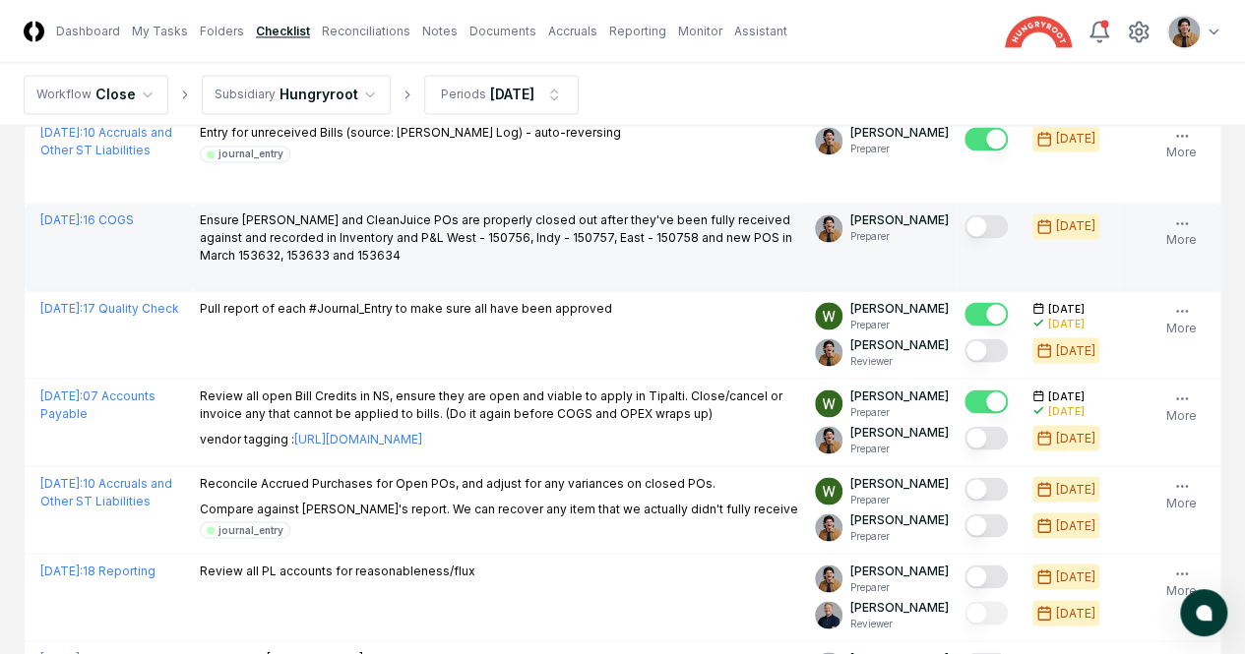
click at [964, 238] on button "Mark complete" at bounding box center [985, 227] width 43 height 24
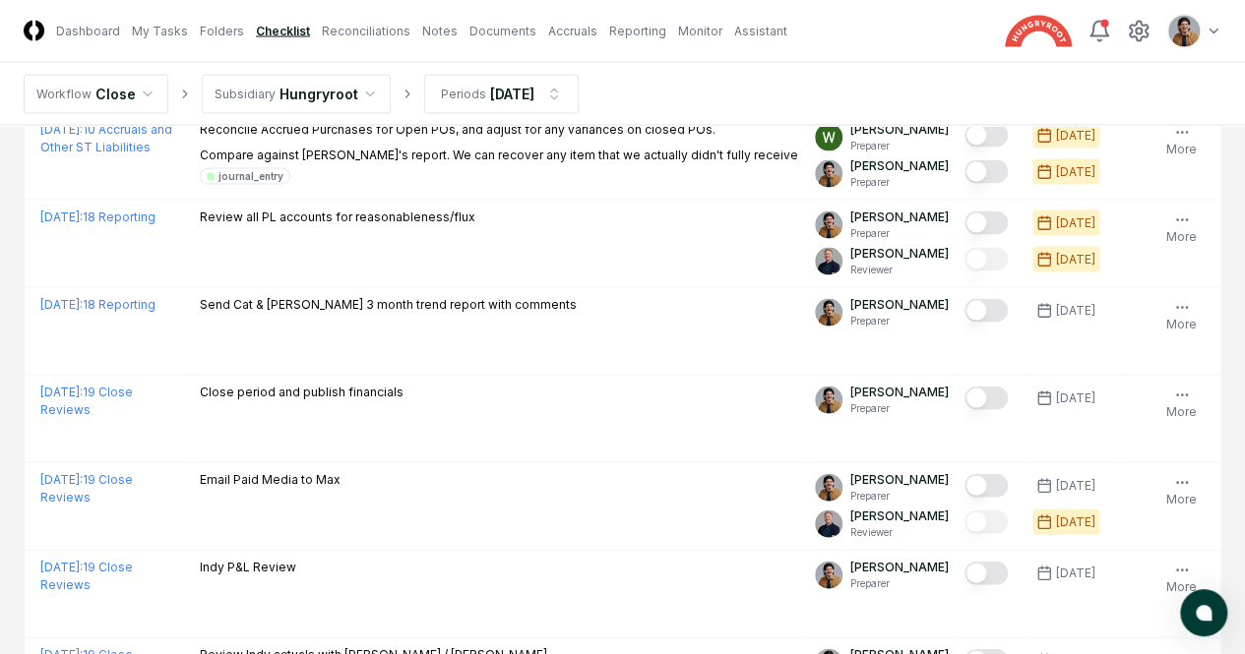
scroll to position [2018, 0]
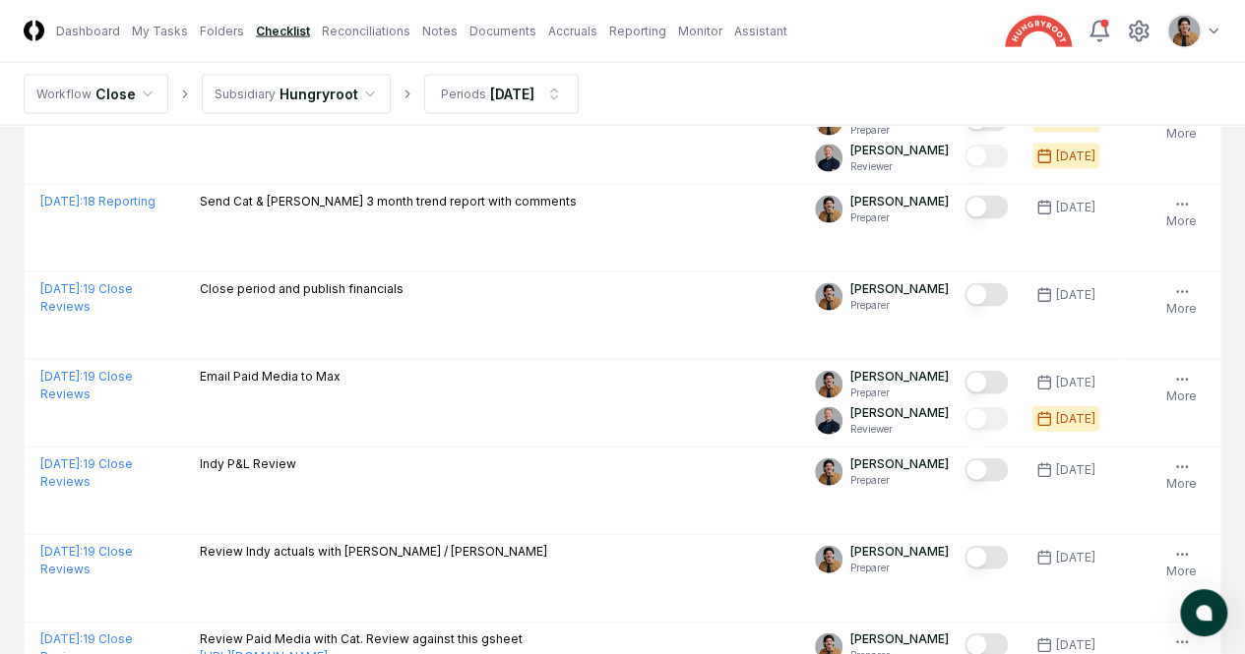
click at [964, 81] on button "Mark complete" at bounding box center [985, 69] width 43 height 24
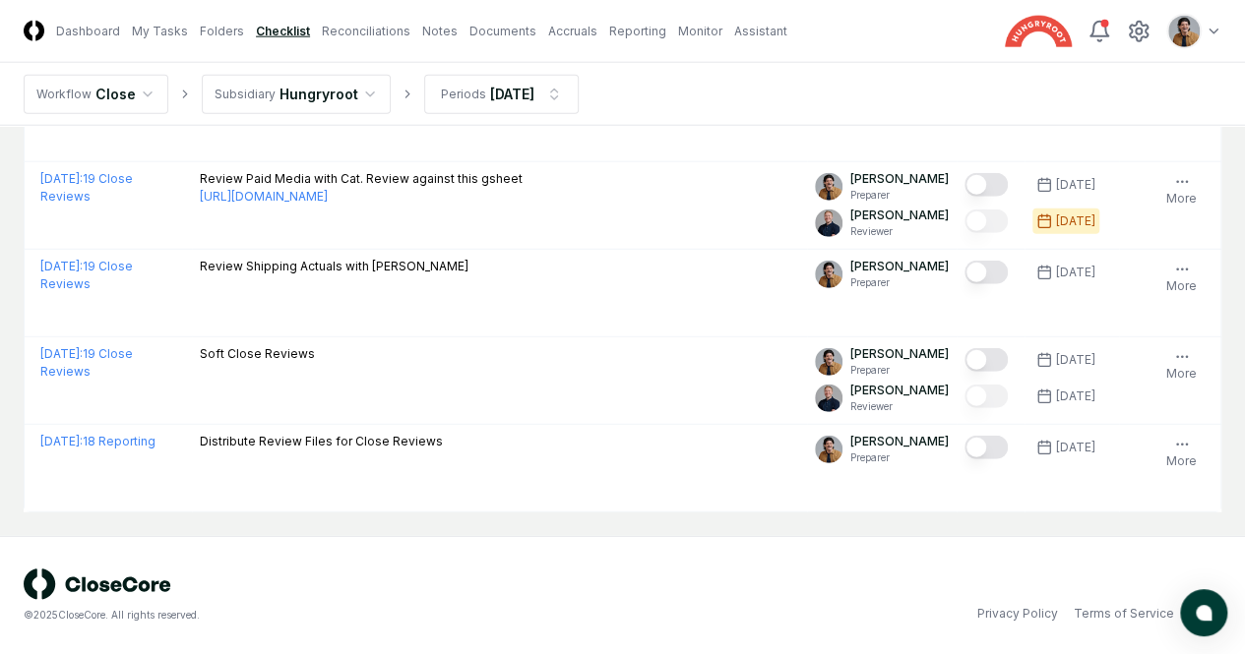
scroll to position [2580, 0]
click at [964, 22] on button "Mark complete" at bounding box center [985, 10] width 43 height 24
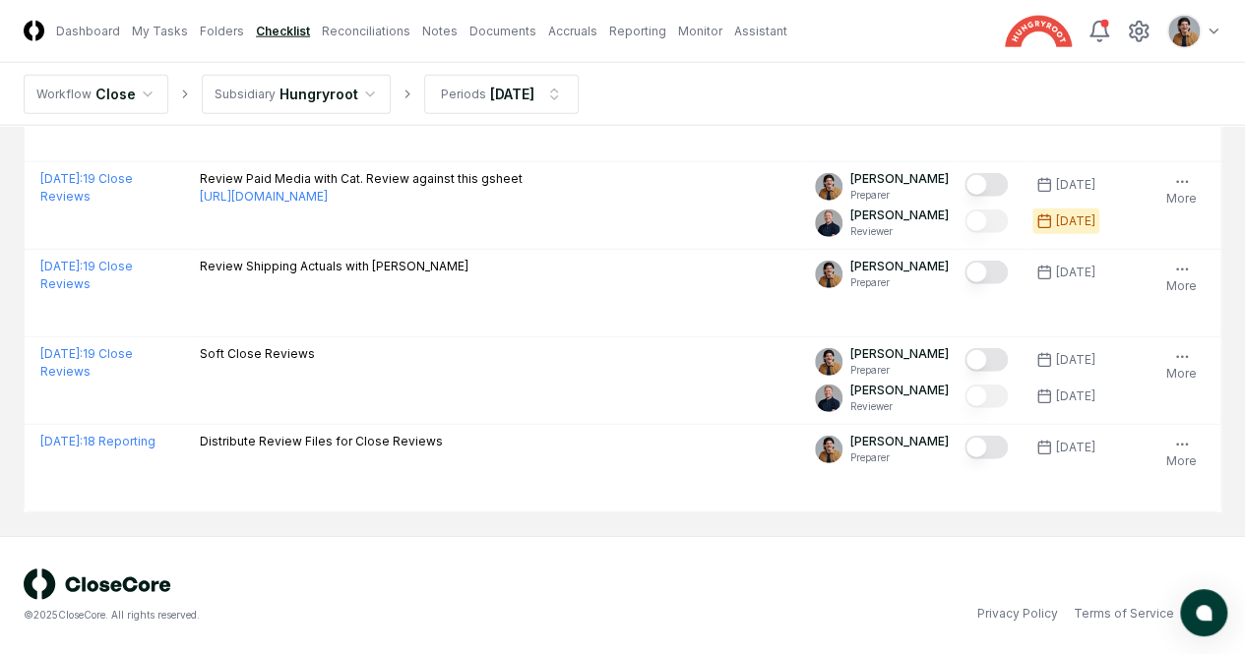
drag, startPoint x: 545, startPoint y: 589, endPoint x: 1045, endPoint y: 550, distance: 501.5
click at [964, 109] on button "Mark complete" at bounding box center [985, 98] width 43 height 24
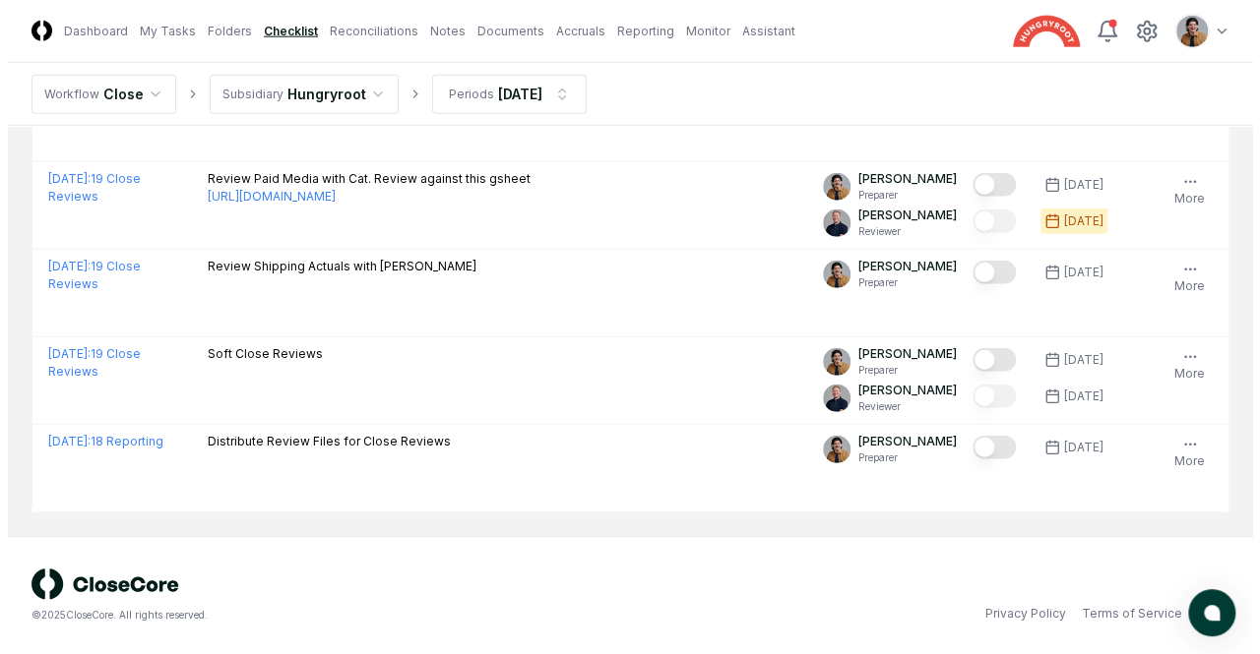
scroll to position [2533, 0]
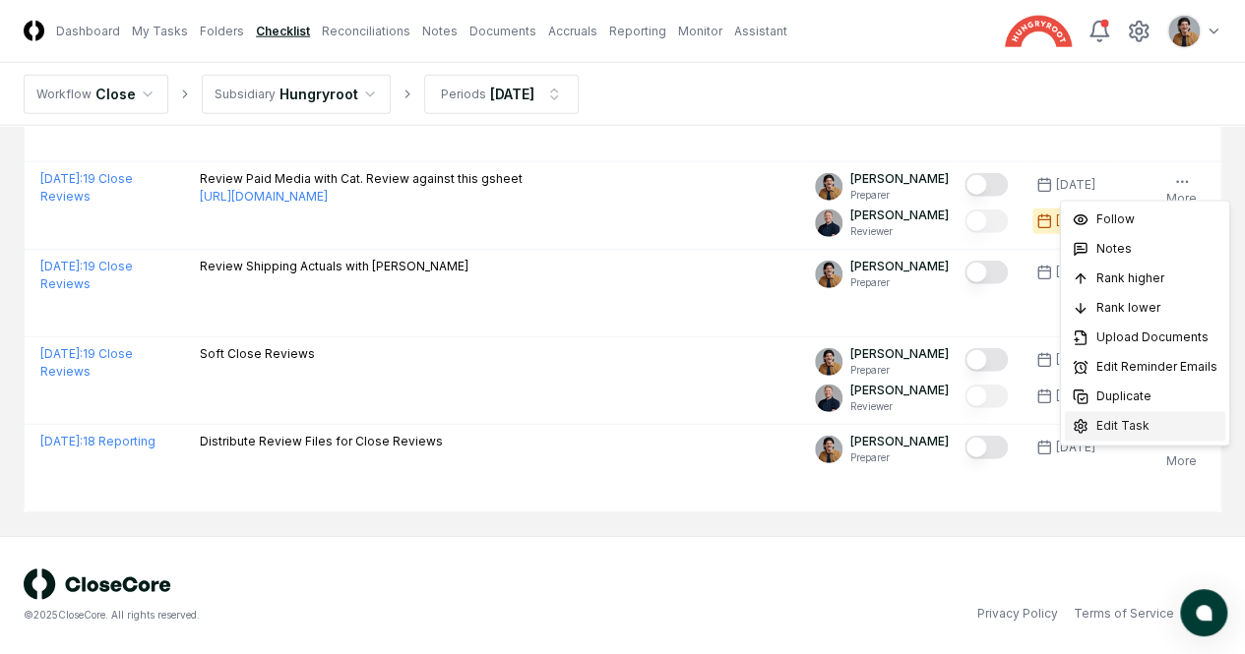
click at [1097, 433] on span "Edit Task" at bounding box center [1122, 426] width 53 height 18
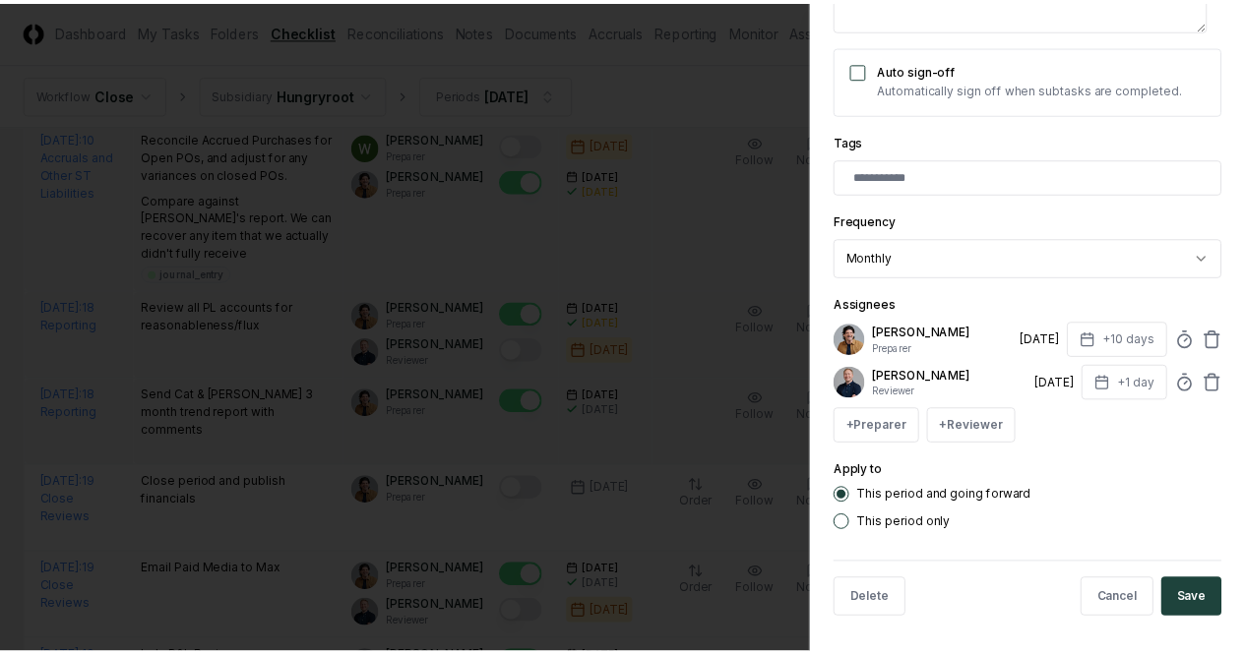
scroll to position [412, 0]
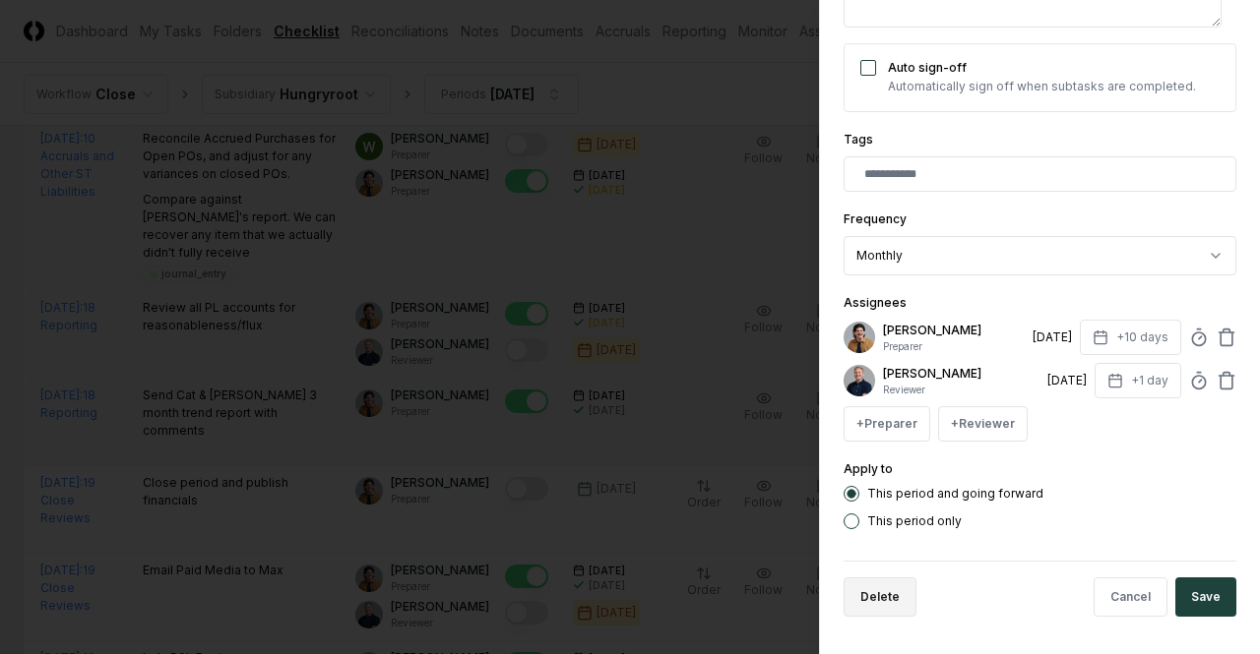
click at [884, 601] on button "Delete" at bounding box center [879, 597] width 73 height 39
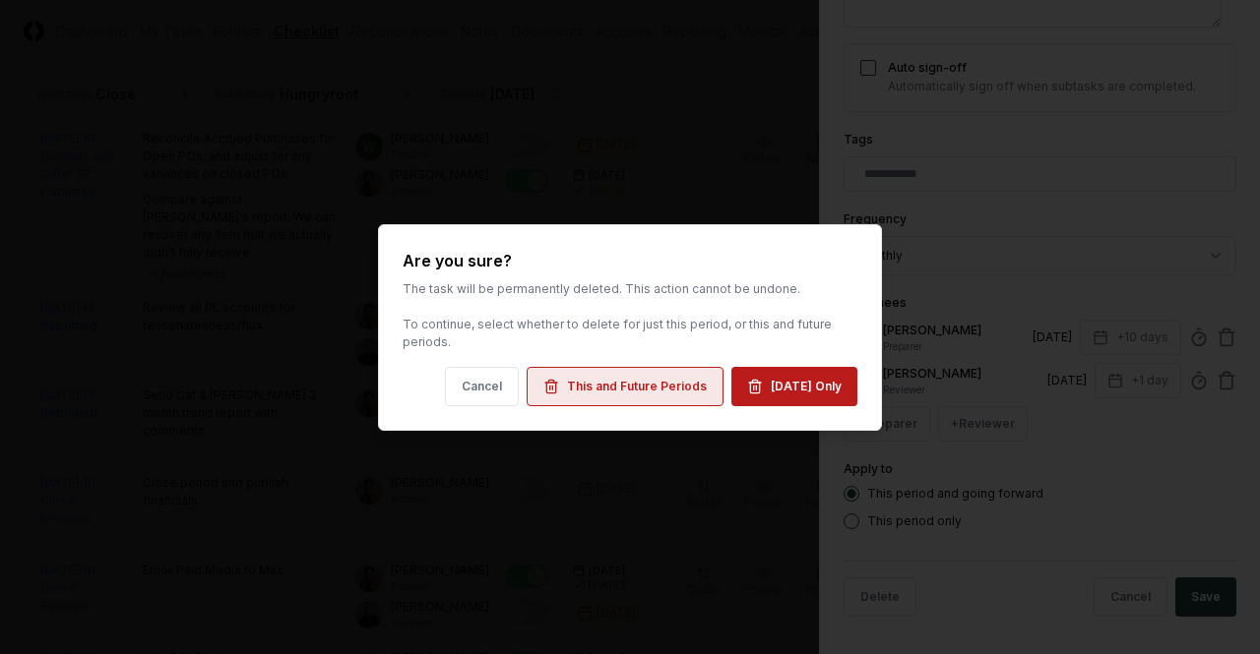
click at [663, 381] on div "This and Future Periods" at bounding box center [637, 387] width 140 height 18
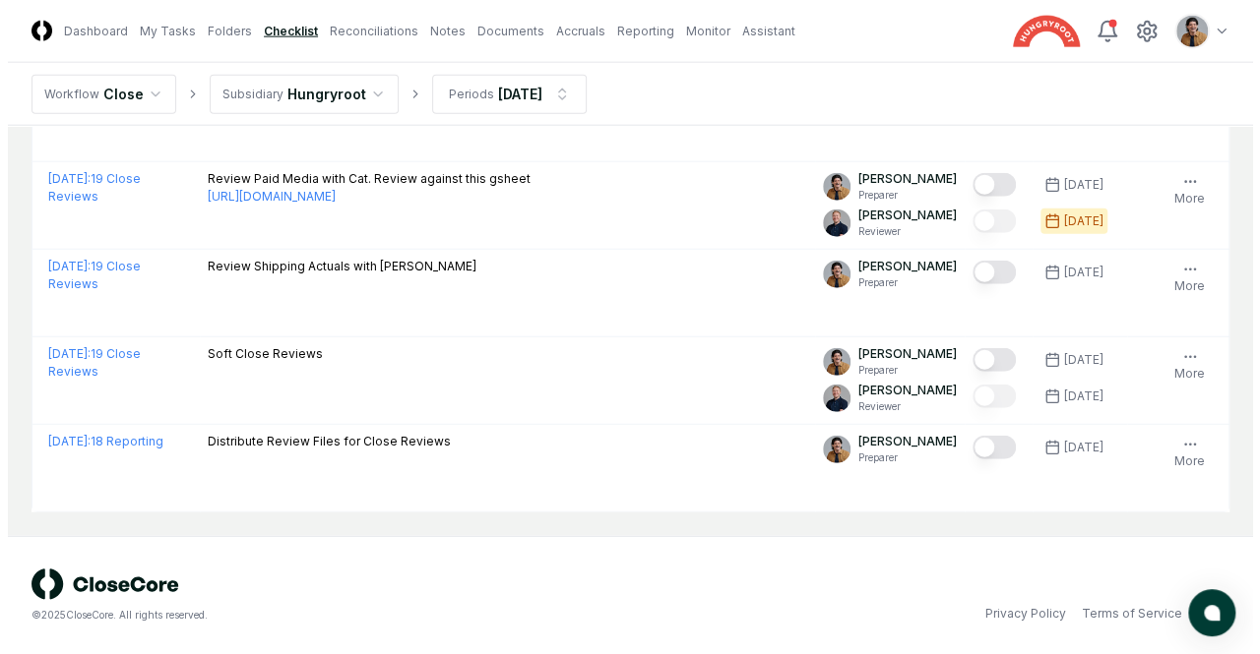
scroll to position [2709, 0]
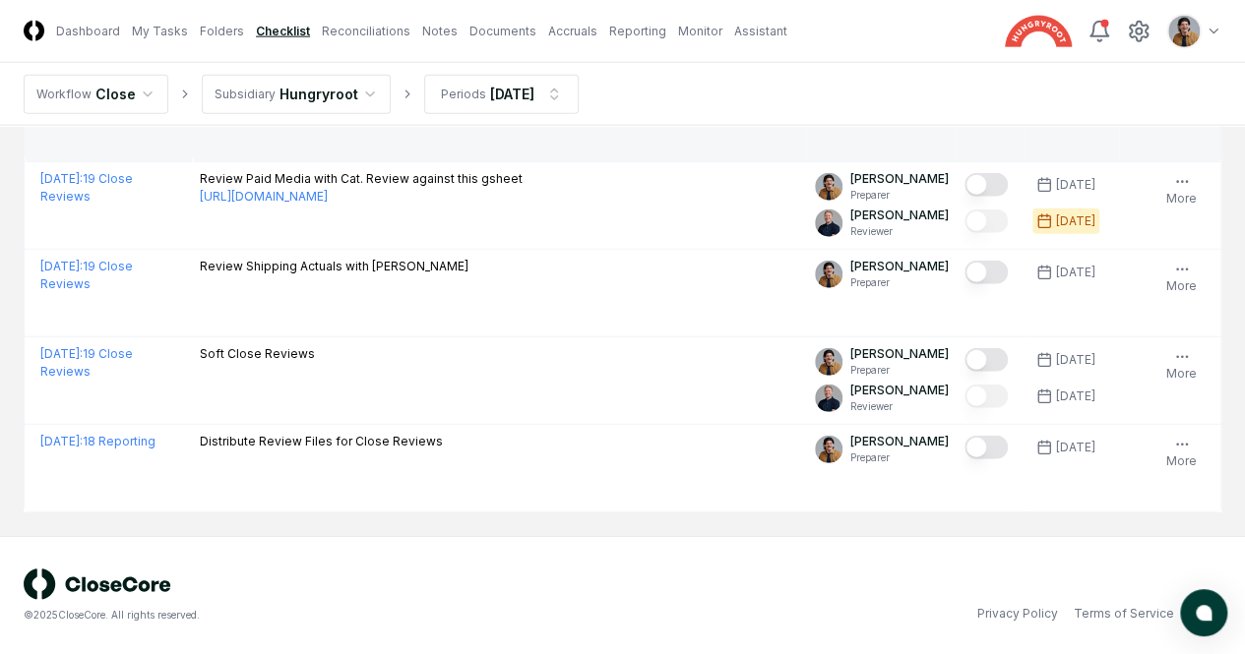
click at [1194, 124] on button "More" at bounding box center [1181, 103] width 38 height 41
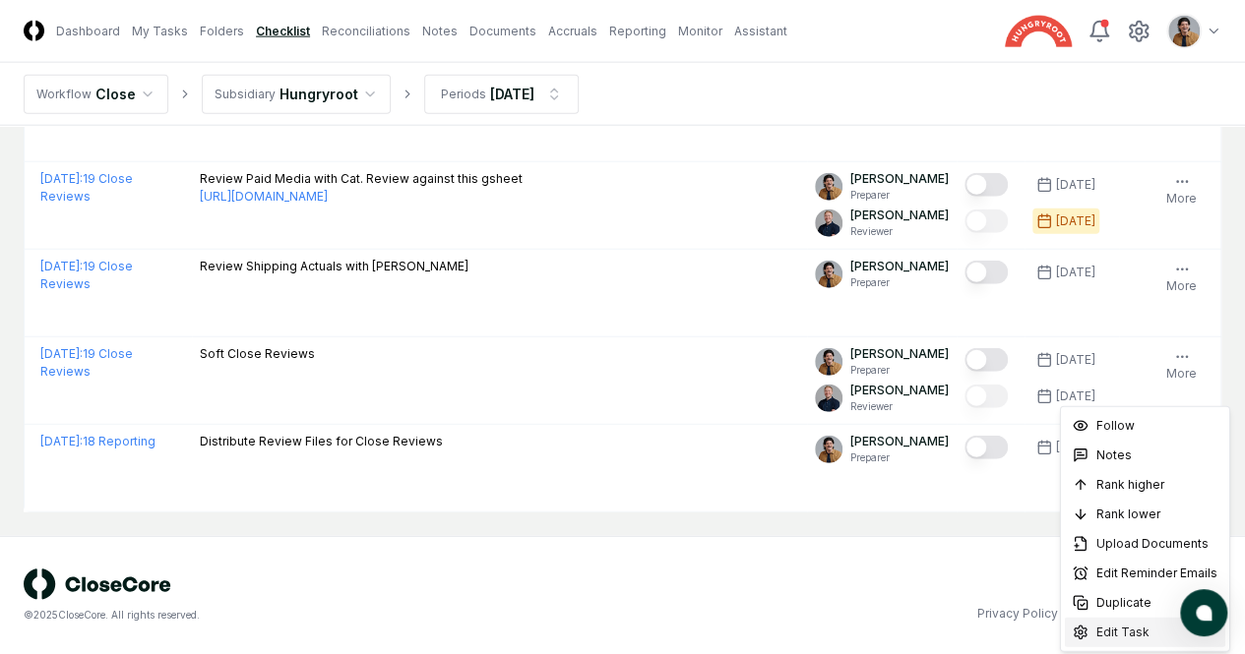
click at [1137, 635] on span "Edit Task" at bounding box center [1122, 633] width 53 height 18
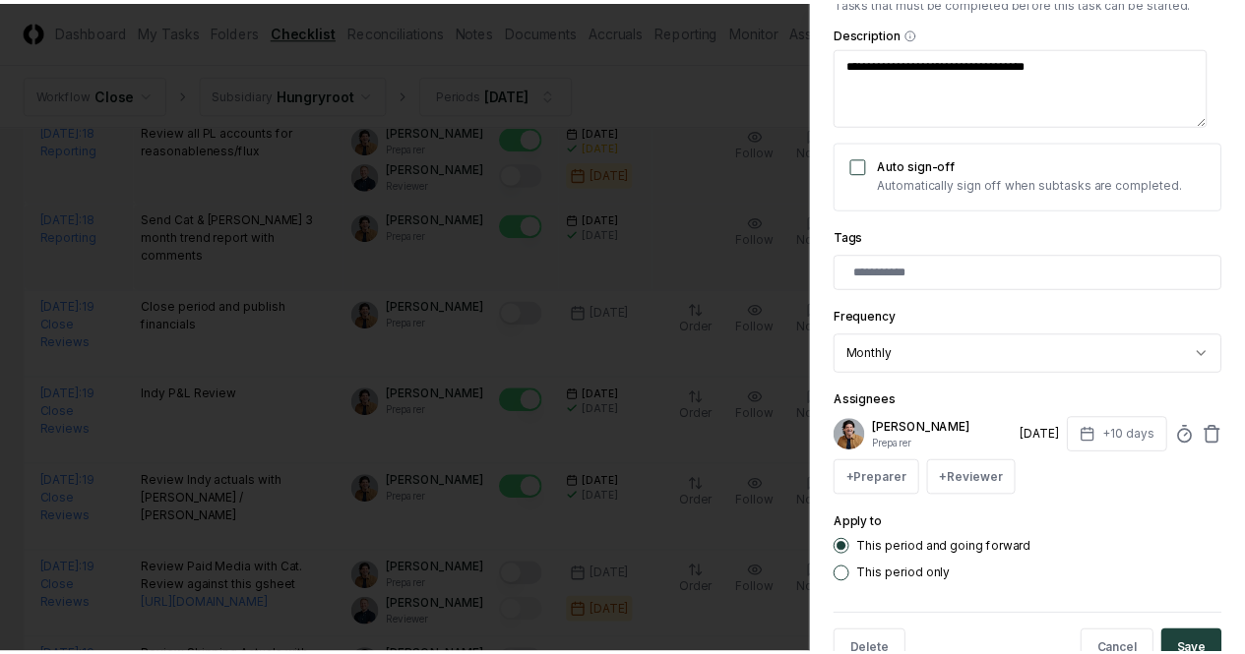
scroll to position [369, 0]
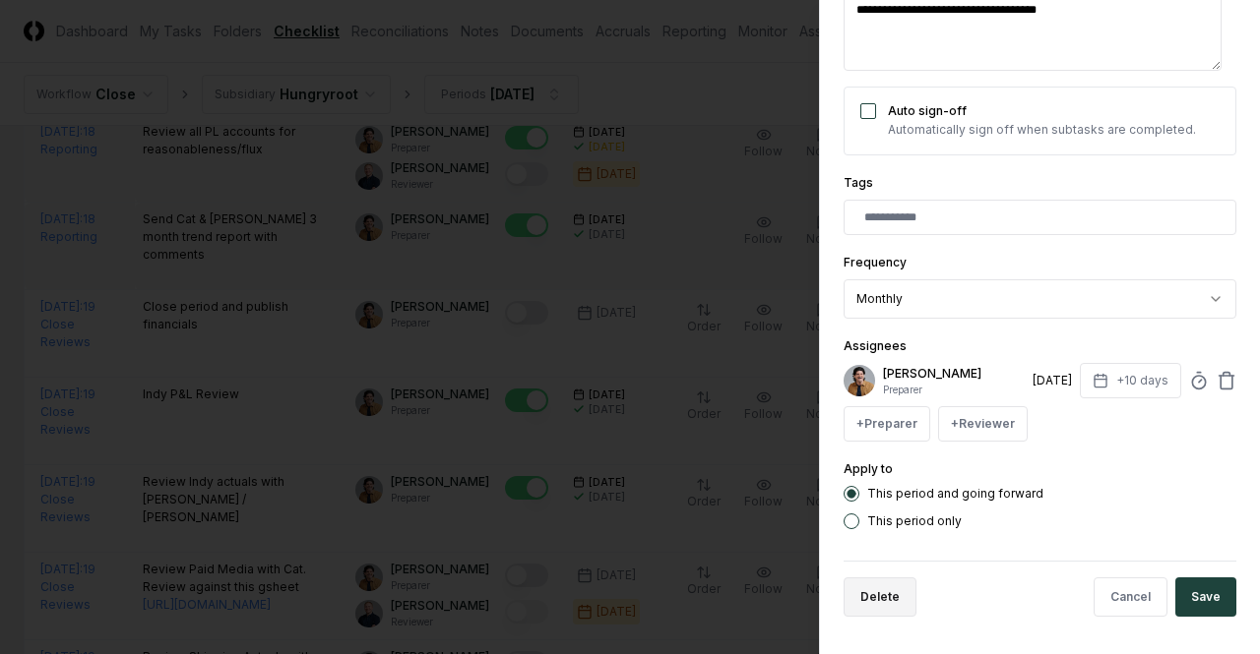
click at [889, 610] on button "Delete" at bounding box center [879, 597] width 73 height 39
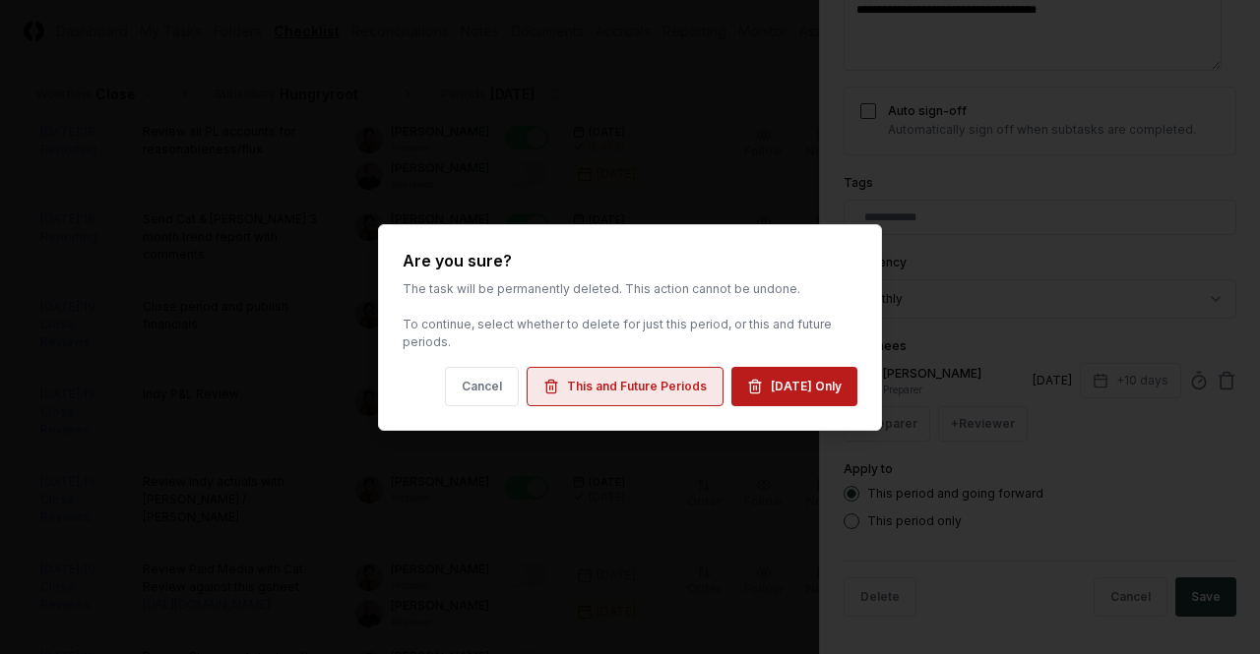
click at [638, 385] on div "This and Future Periods" at bounding box center [637, 387] width 140 height 18
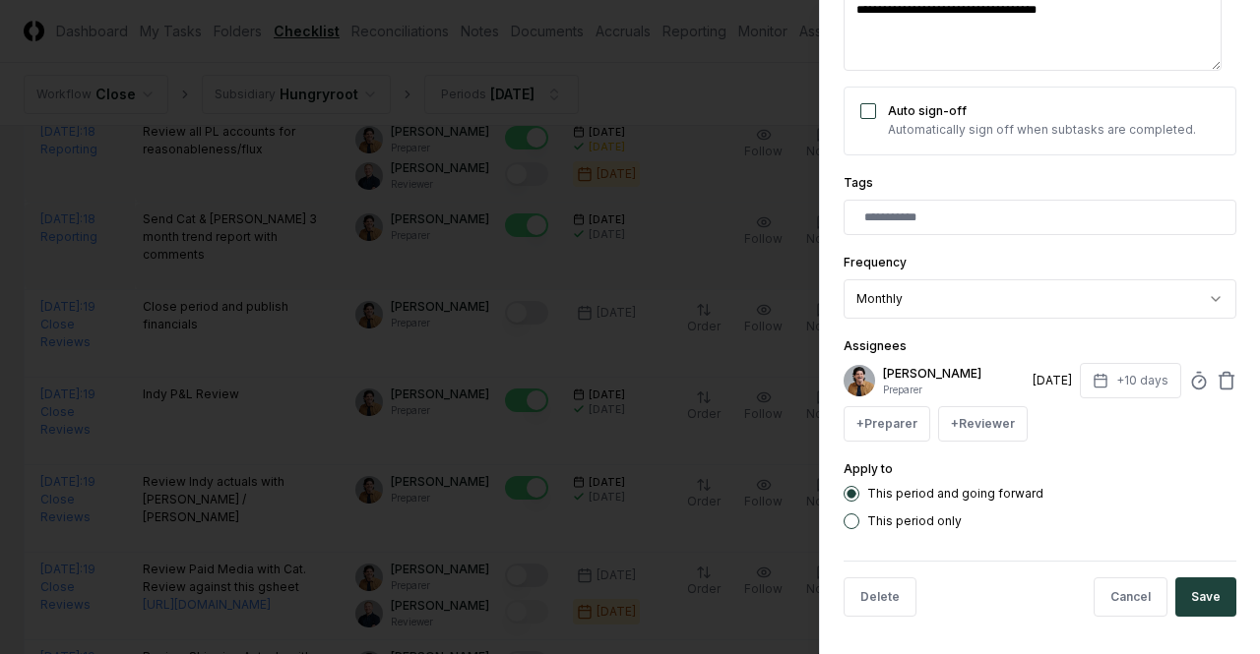
type textarea "*"
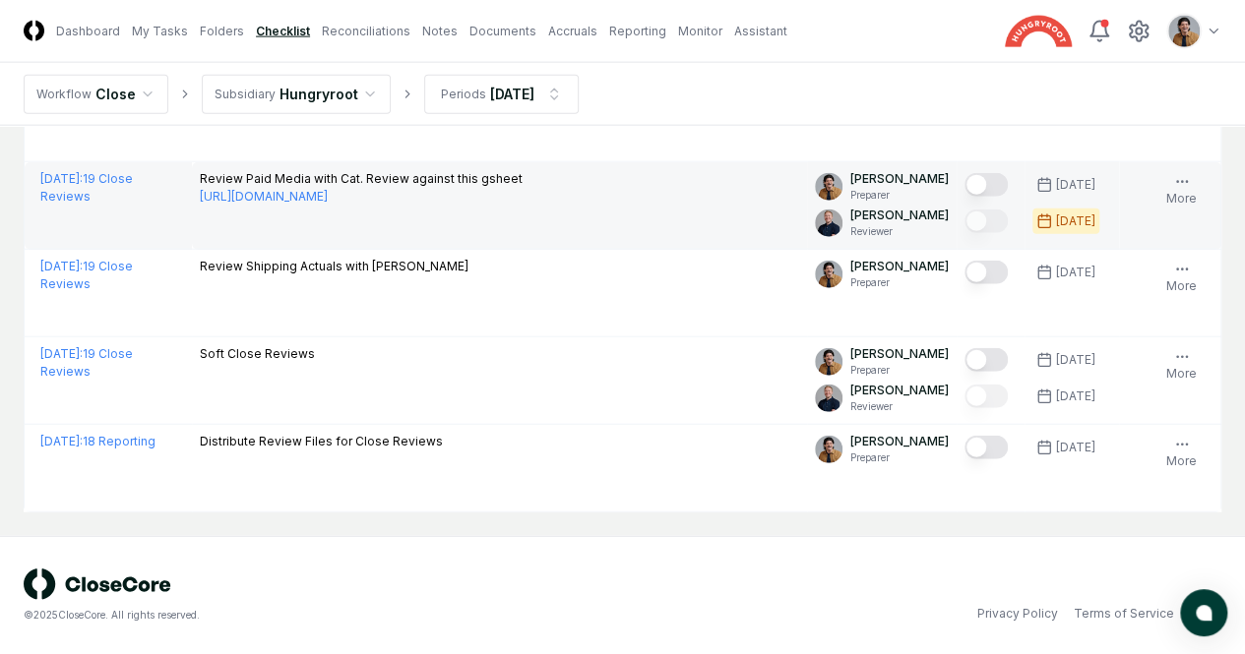
click at [964, 197] on button "Mark complete" at bounding box center [985, 185] width 43 height 24
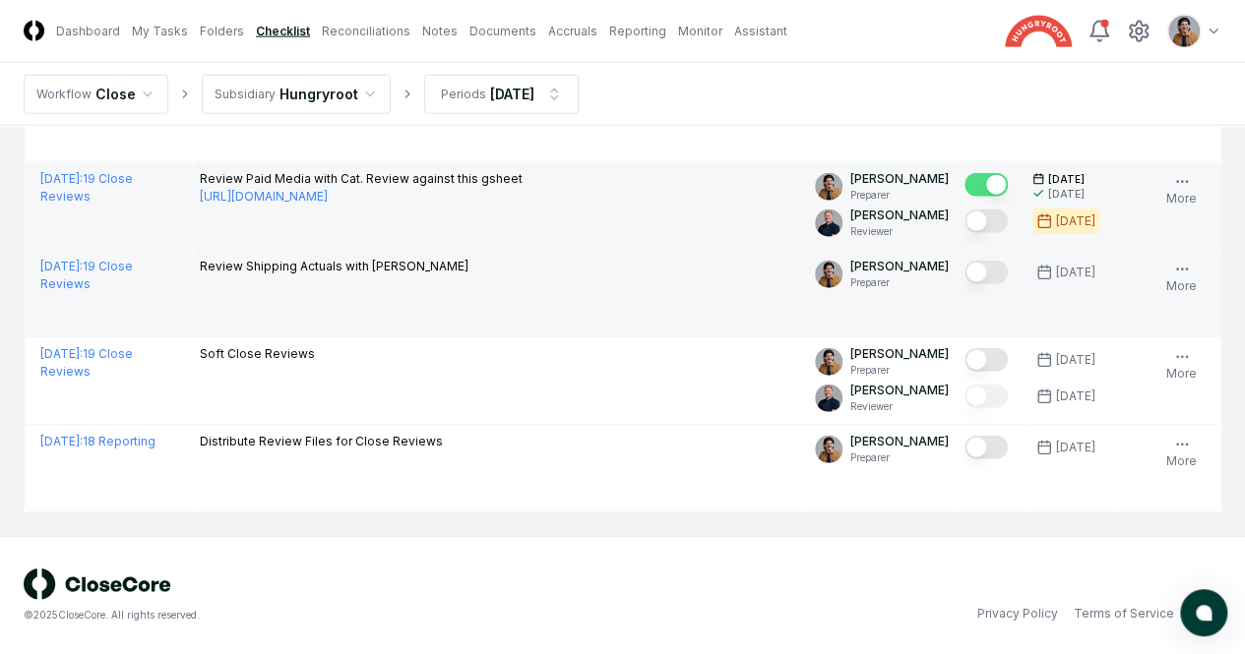
click at [964, 284] on button "Mark complete" at bounding box center [985, 273] width 43 height 24
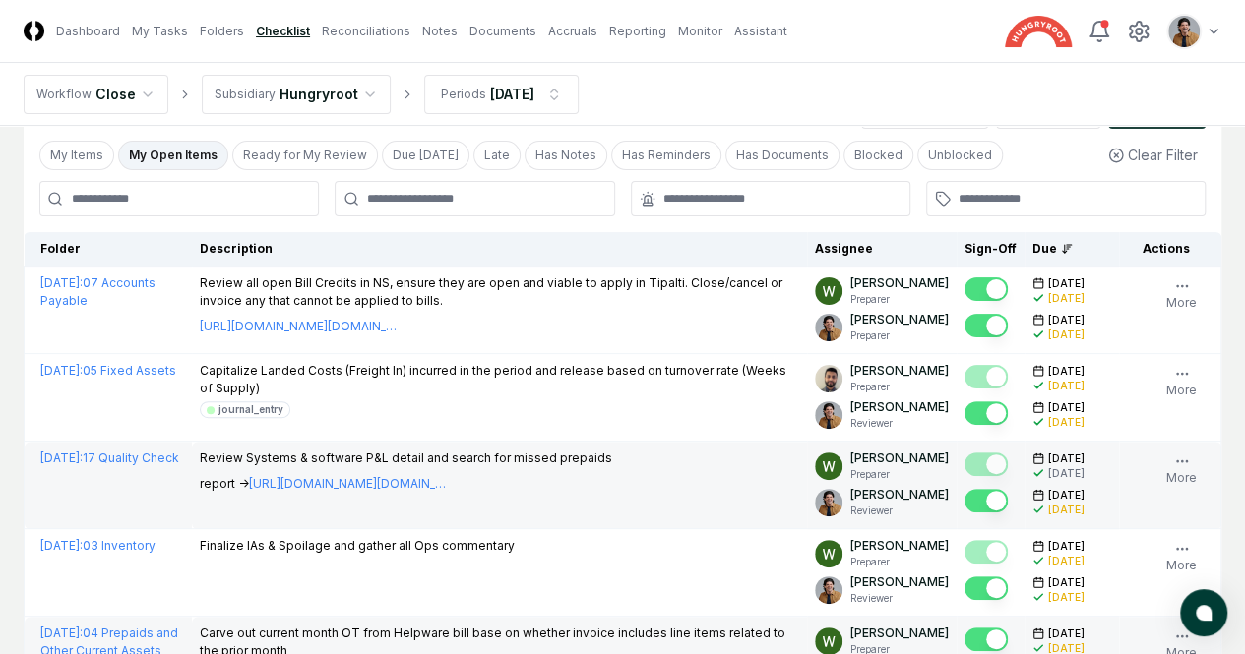
scroll to position [0, 0]
